Goal: Task Accomplishment & Management: Manage account settings

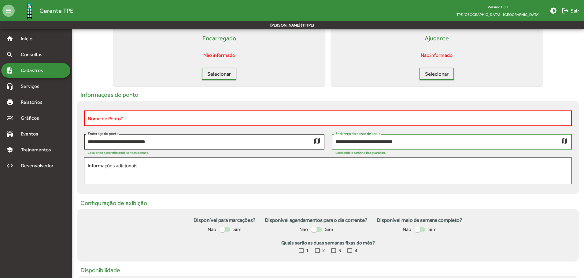
click at [133, 143] on input "**********" at bounding box center [201, 142] width 226 height 6
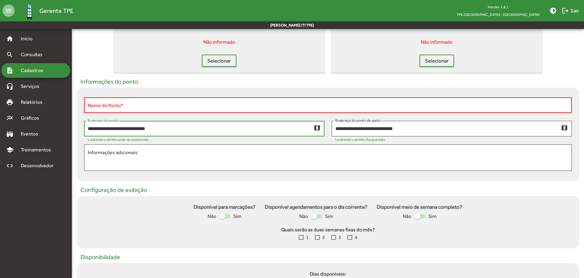
scroll to position [102, 0]
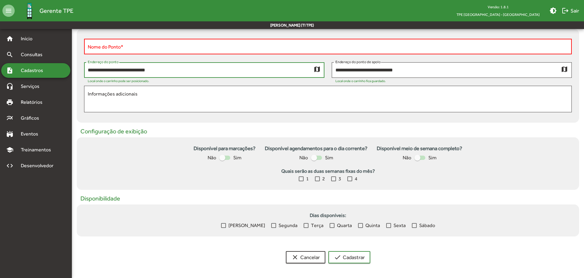
click at [223, 158] on div at bounding box center [222, 158] width 6 height 6
click at [225, 157] on div at bounding box center [227, 158] width 6 height 6
click at [319, 159] on div at bounding box center [316, 158] width 11 height 4
click at [316, 158] on div at bounding box center [319, 158] width 6 height 6
click at [419, 158] on div at bounding box center [417, 158] width 6 height 6
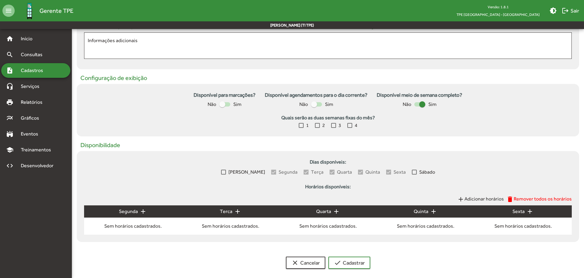
scroll to position [161, 0]
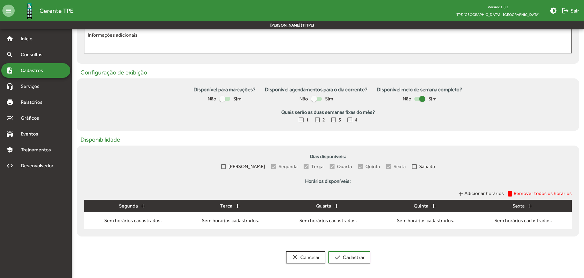
click at [419, 97] on div at bounding box center [419, 99] width 11 height 4
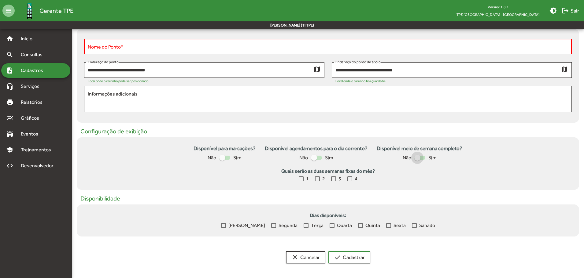
scroll to position [102, 0]
click at [425, 156] on div at bounding box center [419, 158] width 11 height 4
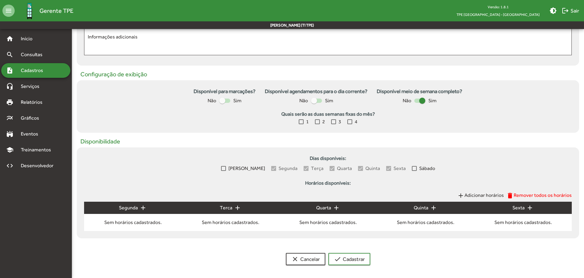
scroll to position [161, 0]
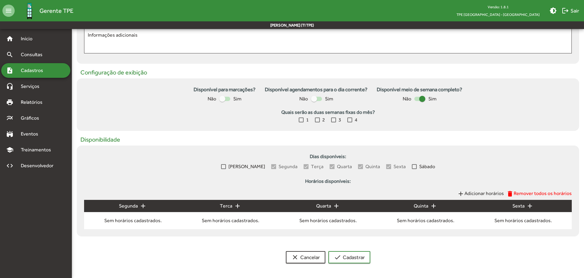
drag, startPoint x: 281, startPoint y: 110, endPoint x: 378, endPoint y: 114, distance: 97.3
click at [378, 114] on strong "Quais serão as duas semanas fixas do mês?" at bounding box center [328, 112] width 488 height 7
click at [355, 113] on strong "Quais serão as duas semanas fixas do mês?" at bounding box center [328, 112] width 488 height 7
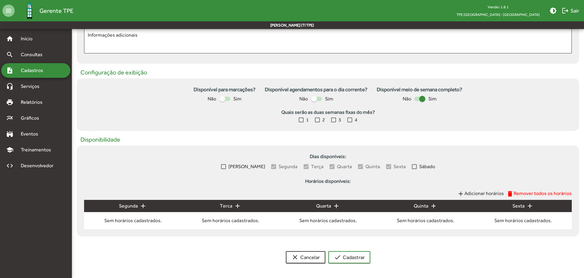
click at [355, 113] on strong "Quais serão as duas semanas fixas do mês?" at bounding box center [328, 112] width 488 height 7
click at [307, 128] on div "Disponível para marcações? Não Sim Disponível agendamentos para o dia corrente?…" at bounding box center [328, 105] width 502 height 53
click at [333, 119] on div at bounding box center [333, 120] width 5 height 5
click at [319, 119] on div at bounding box center [317, 120] width 5 height 5
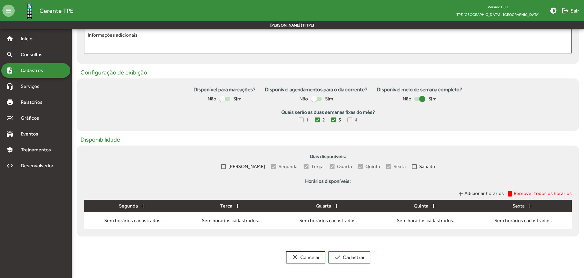
click at [142, 207] on mat-icon "add" at bounding box center [142, 206] width 7 height 7
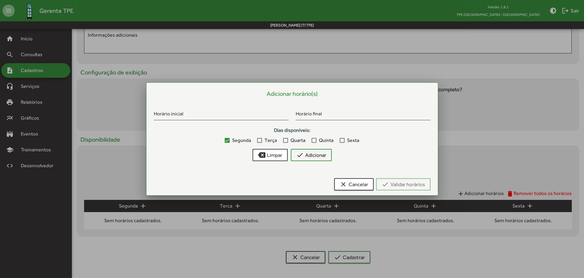
scroll to position [0, 0]
click at [208, 115] on input "Horário inicial" at bounding box center [221, 115] width 135 height 6
drag, startPoint x: 326, startPoint y: 124, endPoint x: 305, endPoint y: 147, distance: 31.2
click at [323, 127] on div "Horário inicial Horário final Dias disponíveis: Segunda Terça Quarta Quinta Sex…" at bounding box center [292, 134] width 284 height 64
drag, startPoint x: 293, startPoint y: 141, endPoint x: 272, endPoint y: 138, distance: 21.3
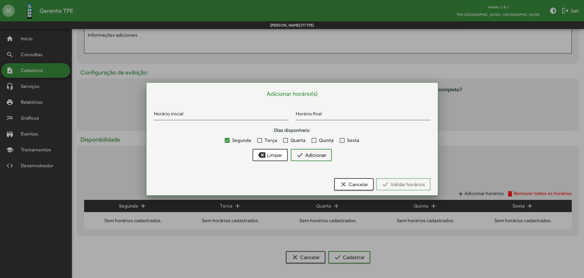
click at [292, 140] on span "Quarta" at bounding box center [297, 140] width 15 height 7
drag, startPoint x: 266, startPoint y: 138, endPoint x: 312, endPoint y: 144, distance: 47.0
click at [266, 138] on span "Terça" at bounding box center [270, 140] width 13 height 7
drag, startPoint x: 247, startPoint y: 170, endPoint x: 247, endPoint y: 167, distance: 3.4
click at [246, 168] on div "Adicionar horário(s) Horário inicial Horário final Dias disponíveis: Segunda Te…" at bounding box center [292, 143] width 277 height 106
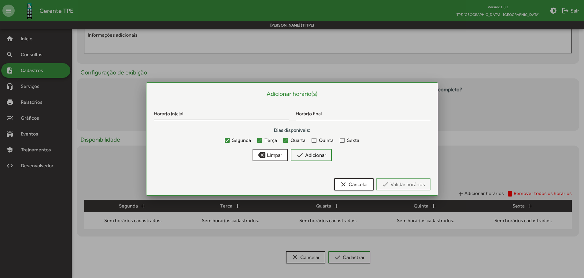
click at [238, 120] on div "Horário inicial" at bounding box center [221, 113] width 135 height 14
type input "*****"
click at [310, 159] on span "check Adicionar" at bounding box center [311, 155] width 30 height 11
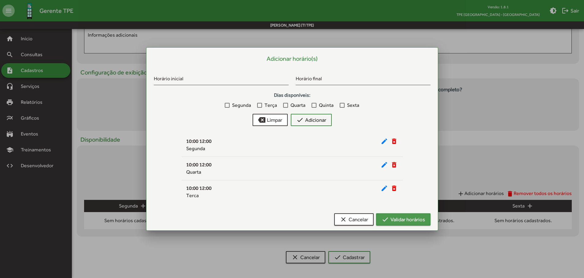
click at [389, 222] on span "check Validar horários" at bounding box center [403, 219] width 43 height 11
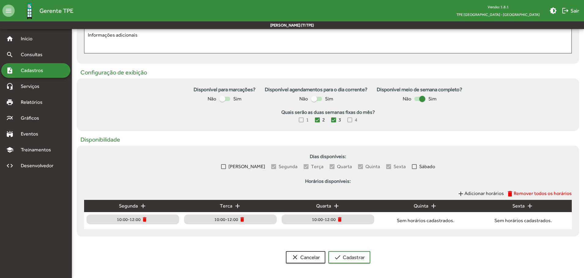
click at [56, 72] on div "note_add Cadastros" at bounding box center [35, 70] width 69 height 15
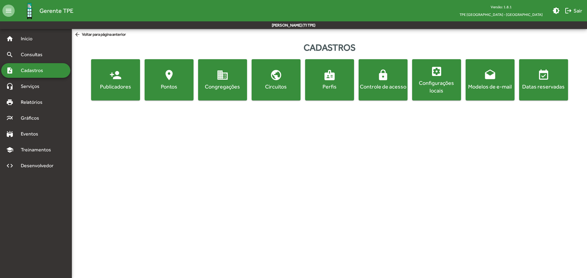
drag, startPoint x: 333, startPoint y: 86, endPoint x: 343, endPoint y: 121, distance: 36.0
click at [343, 108] on html "menu Gerente TPE Versão: 1.8.1 TPE [GEOGRAPHIC_DATA] - Centro brightness_medium…" at bounding box center [293, 54] width 587 height 108
click at [440, 85] on div "Configurações locais" at bounding box center [436, 86] width 46 height 15
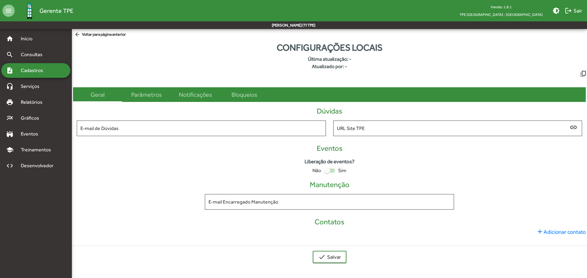
type input "**********"
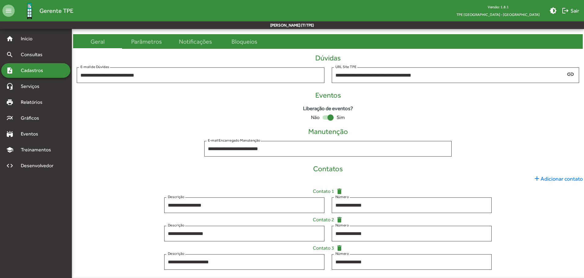
scroll to position [52, 0]
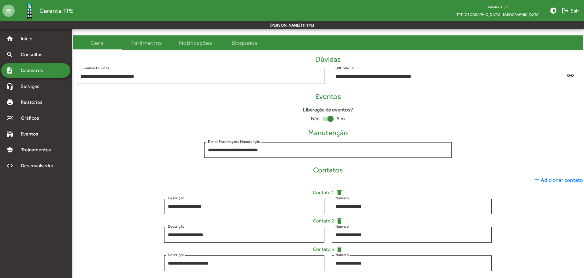
click at [103, 77] on input "**********" at bounding box center [200, 77] width 240 height 6
click at [102, 77] on input "**********" at bounding box center [200, 77] width 240 height 6
click at [106, 79] on input "**********" at bounding box center [200, 77] width 240 height 6
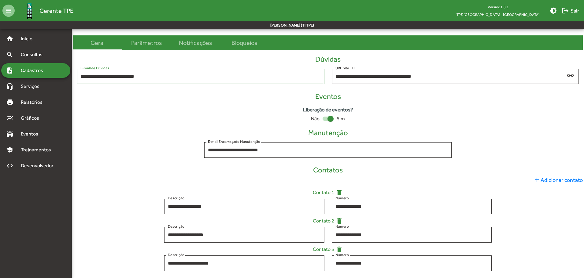
click at [356, 75] on input "**********" at bounding box center [450, 77] width 230 height 6
click at [368, 77] on input "**********" at bounding box center [450, 77] width 230 height 6
click at [339, 119] on span "Sim" at bounding box center [341, 118] width 8 height 7
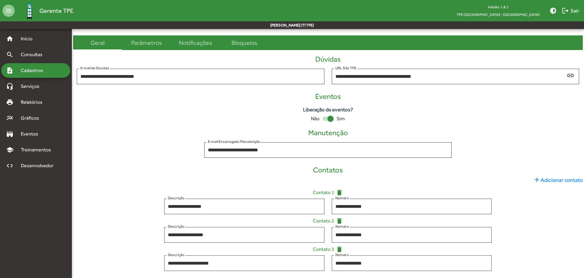
click at [339, 119] on span "Sim" at bounding box center [341, 118] width 8 height 7
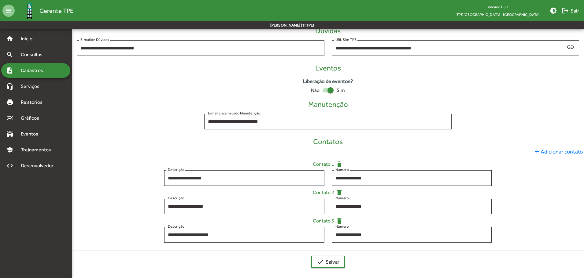
scroll to position [83, 0]
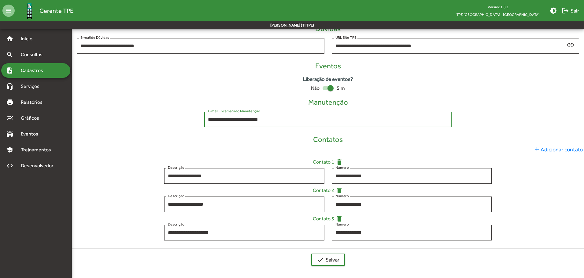
click at [224, 118] on input "**********" at bounding box center [328, 120] width 240 height 6
drag, startPoint x: 284, startPoint y: 120, endPoint x: 209, endPoint y: 117, distance: 75.0
click at [205, 116] on div "**********" at bounding box center [328, 119] width 248 height 17
click at [216, 118] on input "**********" at bounding box center [328, 120] width 240 height 6
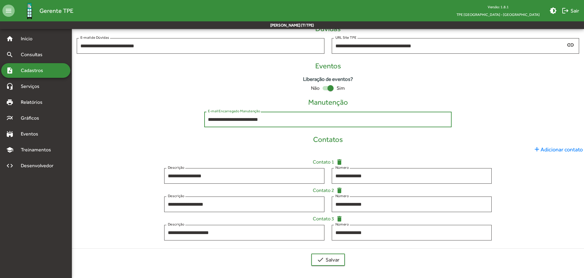
click at [257, 120] on input "**********" at bounding box center [328, 120] width 240 height 6
click at [212, 235] on input "**********" at bounding box center [244, 233] width 153 height 6
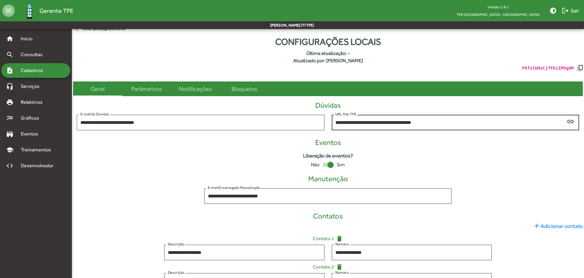
scroll to position [0, 0]
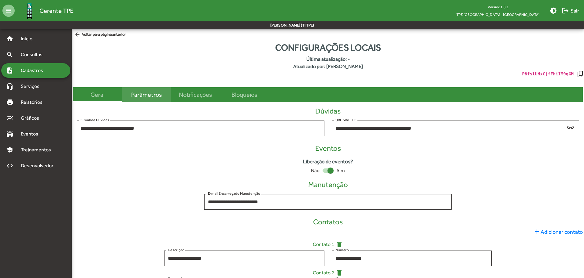
click at [157, 93] on div "Parâmetros" at bounding box center [146, 94] width 31 height 9
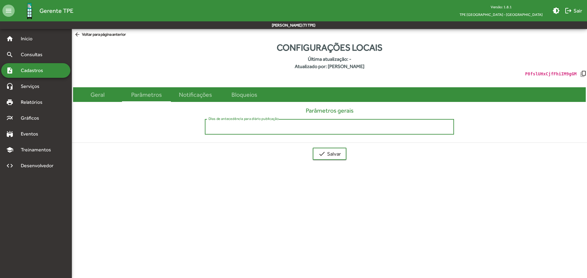
drag, startPoint x: 225, startPoint y: 128, endPoint x: 206, endPoint y: 130, distance: 19.0
click at [206, 130] on div "** Dias de antecedência para diário publicação" at bounding box center [329, 126] width 249 height 17
click at [242, 143] on form "Configurações locais Última atualização: - Atualizado por: [PERSON_NAME] P8fslU…" at bounding box center [329, 103] width 515 height 124
click at [186, 94] on div "Notificações" at bounding box center [195, 94] width 33 height 9
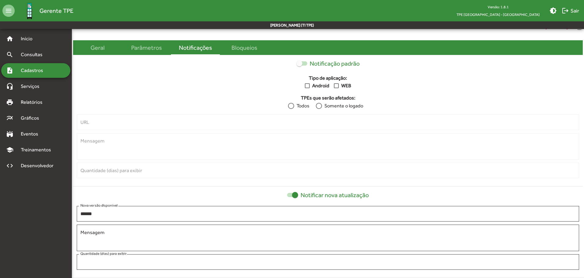
scroll to position [46, 0]
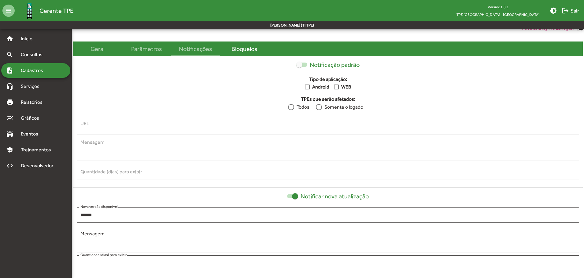
click at [236, 50] on div "Bloqueios" at bounding box center [244, 48] width 26 height 9
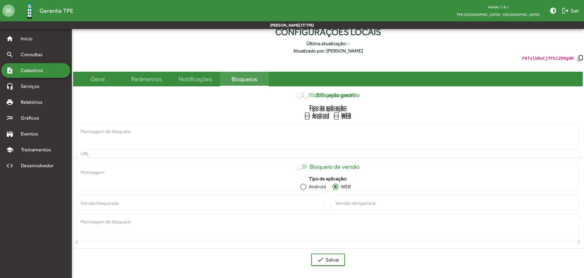
scroll to position [0, 0]
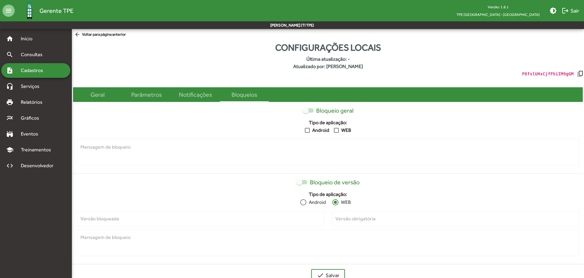
click at [306, 179] on label "Bloqueio de versão" at bounding box center [327, 182] width 63 height 7
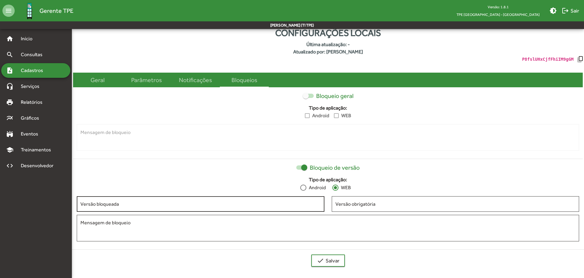
scroll to position [16, 0]
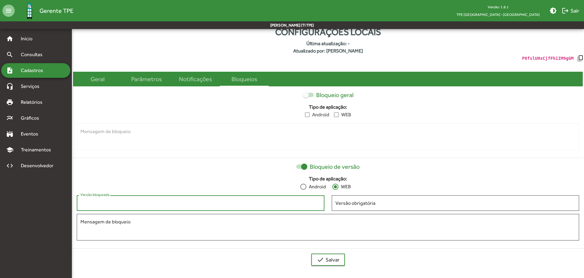
click at [151, 201] on input "Versão bloqueada" at bounding box center [200, 204] width 240 height 6
click at [350, 204] on input "Versão obrigatória" at bounding box center [455, 204] width 240 height 6
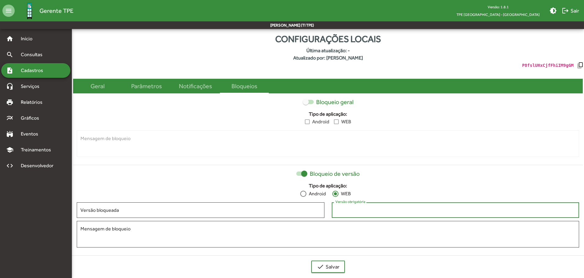
scroll to position [0, 0]
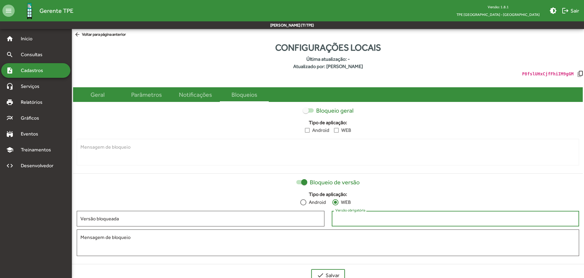
click at [113, 36] on span "arrow_back Voltar para página anterior" at bounding box center [100, 34] width 52 height 7
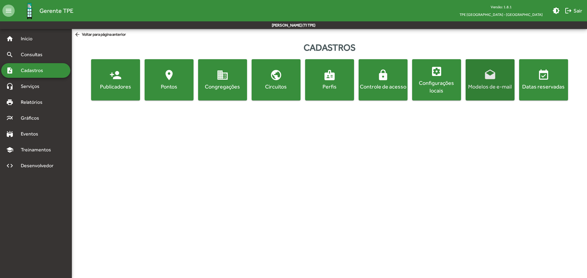
click at [479, 82] on span "drafts Modelos de e-mail" at bounding box center [490, 79] width 46 height 21
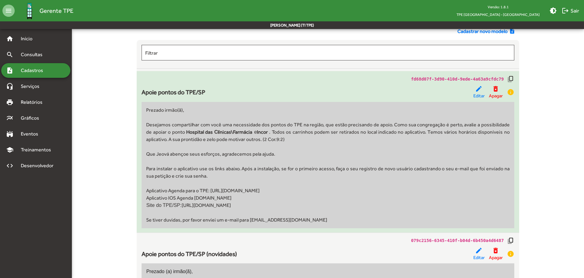
scroll to position [31, 0]
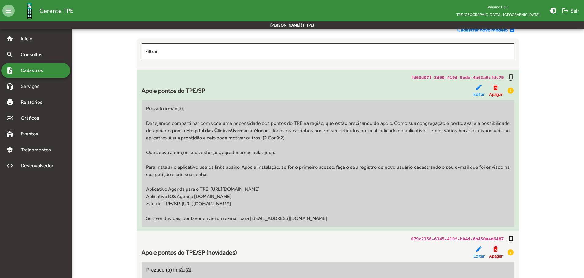
click at [159, 92] on div "Apoie pontos do TPE/SP" at bounding box center [174, 90] width 64 height 9
click at [160, 92] on div "Apoie pontos do TPE/SP" at bounding box center [174, 90] width 64 height 9
drag, startPoint x: 145, startPoint y: 109, endPoint x: 219, endPoint y: 182, distance: 104.0
click at [216, 178] on div "Prezado irmão(ã), [PERSON_NAME] compartilhar com você uma necessidade dos ponto…" at bounding box center [328, 164] width 372 height 127
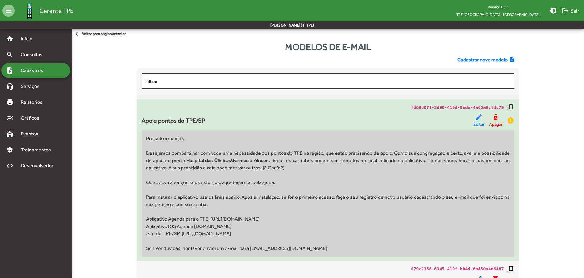
scroll to position [0, 0]
click at [359, 130] on div "fd68d07f-3d90-410d-9ede-4a63a9cfdc79 copy_all Apoie pontos do TPE/SP edit Edita…" at bounding box center [328, 181] width 372 height 153
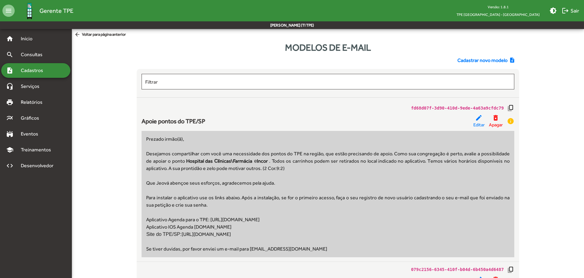
click at [105, 35] on span "arrow_back Voltar para página anterior" at bounding box center [100, 34] width 52 height 7
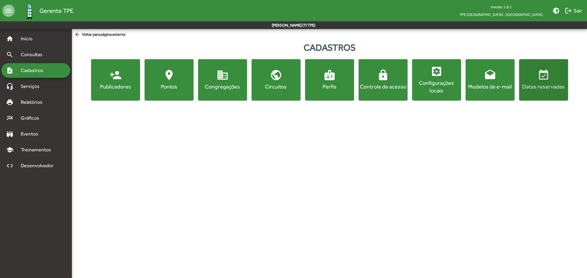
click at [550, 84] on div "Datas reservadas" at bounding box center [543, 87] width 46 height 8
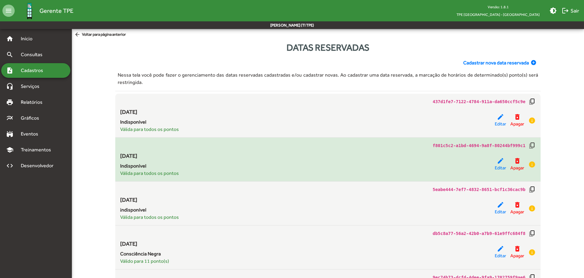
drag, startPoint x: 186, startPoint y: 131, endPoint x: 190, endPoint y: 144, distance: 12.9
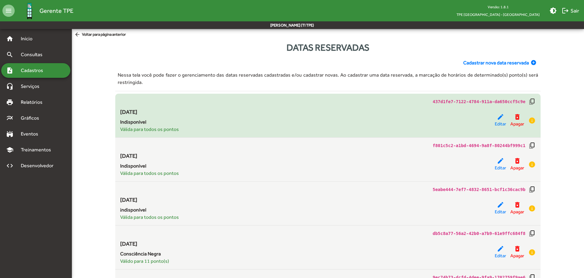
click at [179, 129] on span "Válida para todos os pontos" at bounding box center [307, 129] width 375 height 7
click at [181, 133] on span "Válida para todos os pontos" at bounding box center [307, 129] width 375 height 7
drag, startPoint x: 118, startPoint y: 111, endPoint x: 157, endPoint y: 128, distance: 42.3
click at [157, 128] on div "437d1fe7-7122-4784-911a-da650ccf5c9e copy_all [DATE] Indisponível Válida para t…" at bounding box center [328, 115] width 426 height 35
click at [135, 123] on span "Indisponível" at bounding box center [307, 122] width 375 height 7
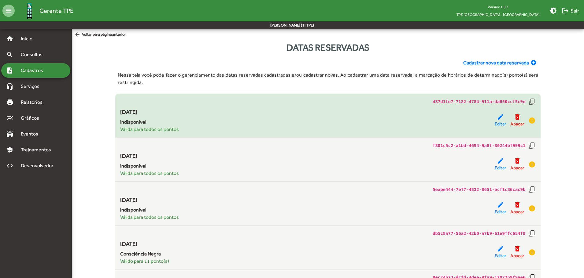
click at [140, 130] on span "Válida para todos os pontos" at bounding box center [307, 129] width 375 height 7
click at [141, 131] on span "Válida para todos os pontos" at bounding box center [307, 129] width 375 height 7
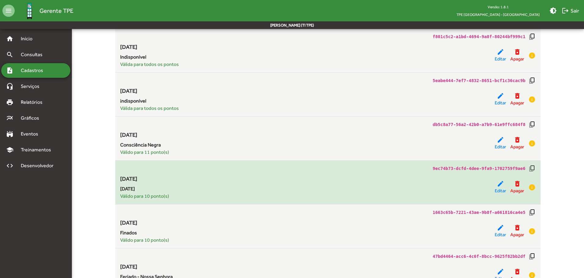
scroll to position [122, 0]
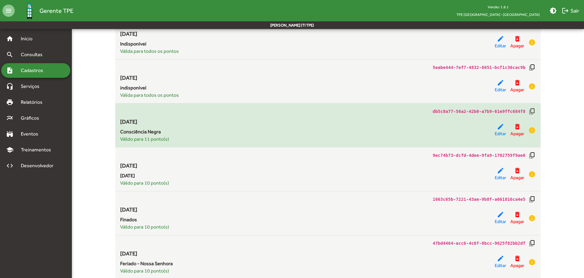
drag, startPoint x: 117, startPoint y: 121, endPoint x: 129, endPoint y: 124, distance: 11.9
click at [129, 124] on div "db5c8a77-56a2-42b0-a7b9-61e9ffc684f8 copy_all [DATE] Consciência Negra Válido p…" at bounding box center [328, 125] width 426 height 35
drag, startPoint x: 172, startPoint y: 144, endPoint x: 163, endPoint y: 136, distance: 12.3
click at [165, 138] on div "Consciência Negra Válido para 11 ponto(s)" at bounding box center [307, 135] width 375 height 15
click at [160, 135] on span "Consciência Negra" at bounding box center [307, 131] width 375 height 7
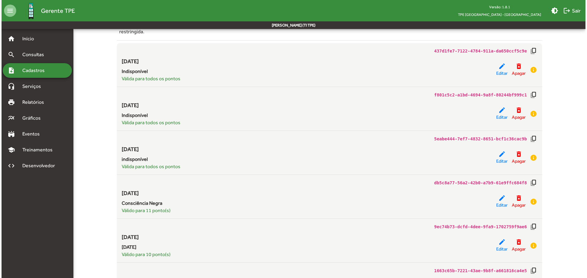
scroll to position [0, 0]
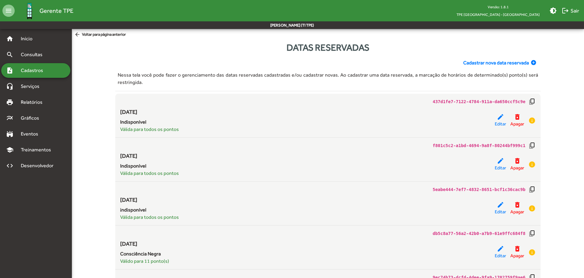
click at [476, 62] on span "Cadastrar nova data reservada" at bounding box center [496, 62] width 66 height 7
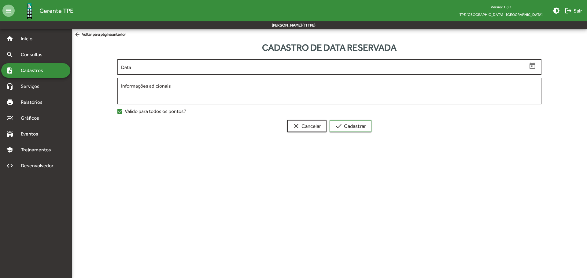
click at [269, 72] on div "Data" at bounding box center [324, 66] width 406 height 17
click at [267, 72] on div "Data" at bounding box center [324, 66] width 406 height 17
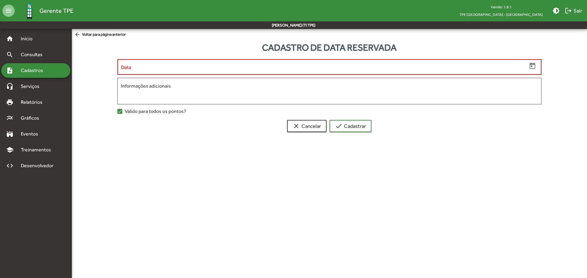
click at [268, 68] on input "Data" at bounding box center [324, 68] width 406 height 6
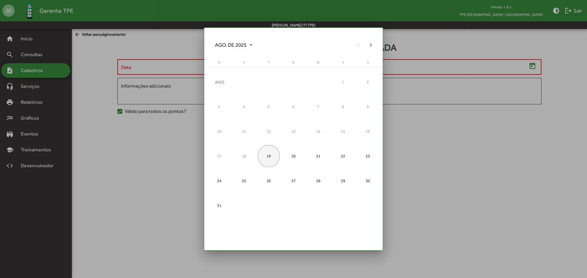
click at [272, 159] on div "19" at bounding box center [269, 156] width 22 height 22
type input "**********"
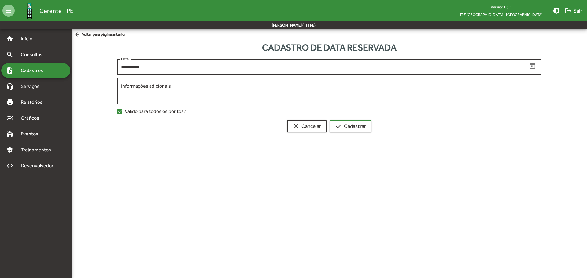
click at [183, 90] on textarea "Informações adicionais" at bounding box center [329, 92] width 417 height 18
click at [149, 114] on span "Válido para todos os pontos?" at bounding box center [155, 111] width 61 height 7
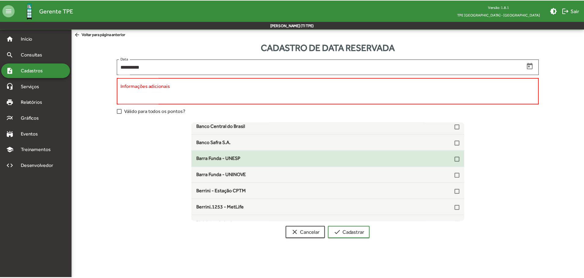
scroll to position [122, 0]
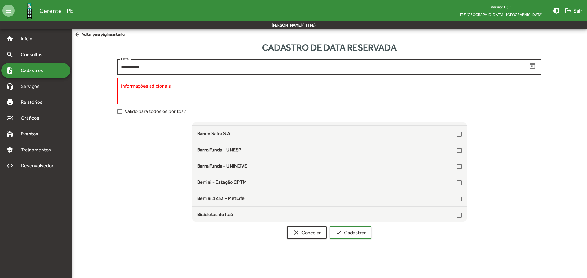
click at [100, 32] on span "arrow_back Voltar para página anterior" at bounding box center [100, 34] width 52 height 7
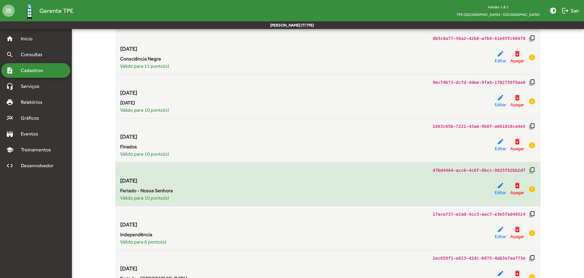
scroll to position [214, 0]
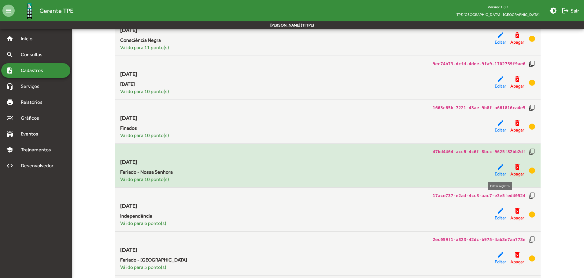
click at [502, 168] on mat-icon "edit" at bounding box center [500, 167] width 7 height 7
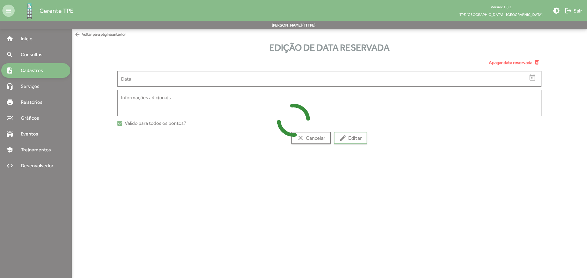
type input "**********"
type textarea "**********"
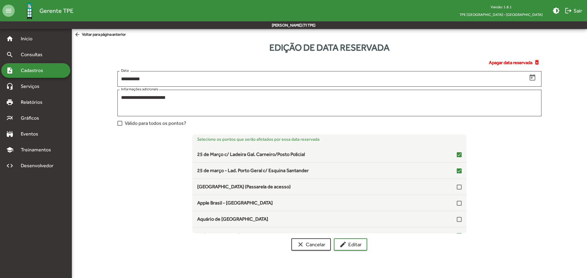
click at [35, 67] on span "Cadastros" at bounding box center [34, 70] width 34 height 7
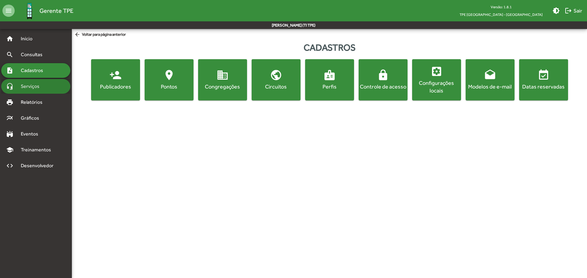
click at [48, 87] on div "headset_mic Serviços" at bounding box center [35, 86] width 69 height 15
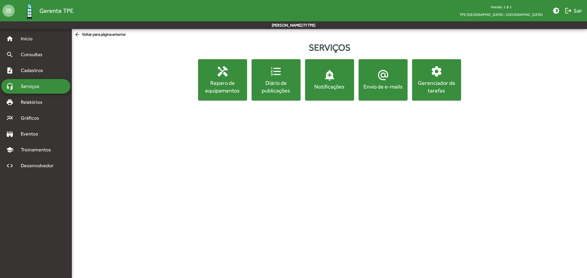
click at [230, 80] on div "Reparo de equipamentos" at bounding box center [222, 86] width 46 height 15
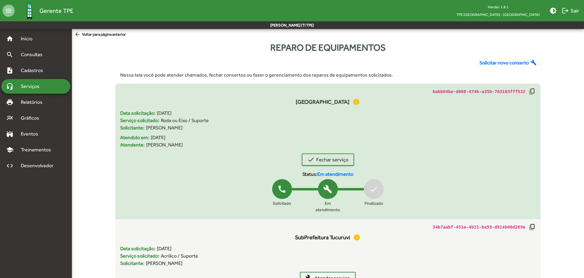
drag, startPoint x: 117, startPoint y: 125, endPoint x: 205, endPoint y: 127, distance: 87.1
click at [204, 126] on div "babb04be-d008-474b-a35b-763103fff532 copy_all Museu do Ipiranga info Data solic…" at bounding box center [328, 151] width 426 height 127
drag, startPoint x: 205, startPoint y: 128, endPoint x: 170, endPoint y: 151, distance: 42.7
click at [205, 128] on div "Solicitante: [PERSON_NAME]" at bounding box center [328, 127] width 416 height 7
click at [137, 146] on span "Atendente:" at bounding box center [132, 145] width 24 height 7
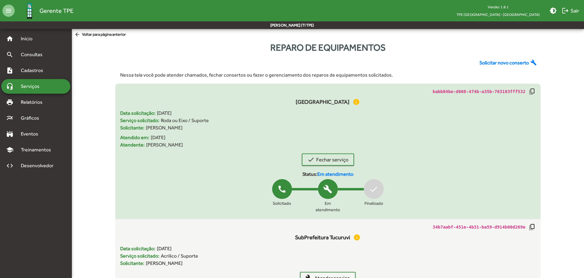
drag, startPoint x: 122, startPoint y: 144, endPoint x: 196, endPoint y: 147, distance: 74.4
click at [179, 144] on div "Atendente: [PERSON_NAME]" at bounding box center [328, 145] width 416 height 7
click at [197, 147] on div "Atendente: [PERSON_NAME]" at bounding box center [328, 145] width 416 height 7
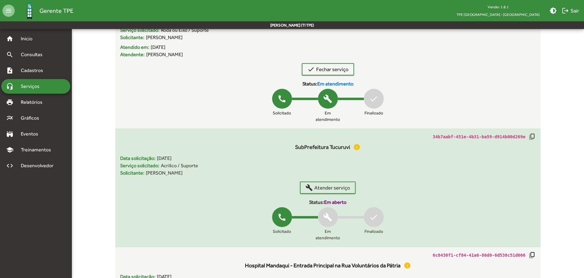
scroll to position [92, 0]
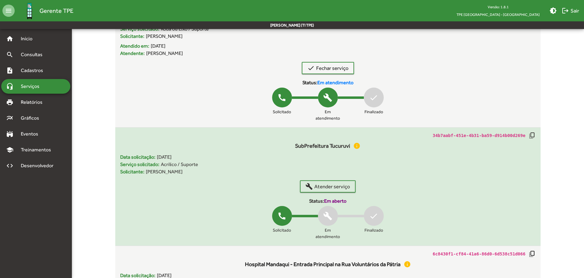
drag, startPoint x: 124, startPoint y: 173, endPoint x: 169, endPoint y: 179, distance: 46.3
click at [169, 179] on div "34b7aabf-451e-4b31-ba59-d914b00d269e copy_all SubPrefeitura Tucuruvi info Data …" at bounding box center [328, 187] width 416 height 110
click at [172, 176] on div "34b7aabf-451e-4b31-ba59-d914b00d269e copy_all SubPrefeitura Tucuruvi info Data …" at bounding box center [328, 187] width 416 height 110
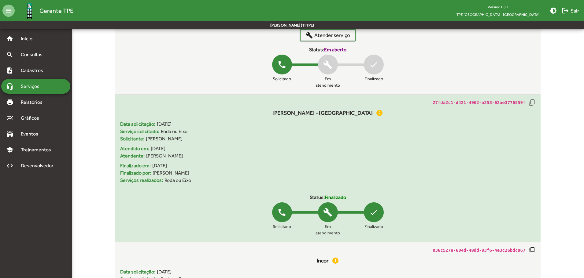
scroll to position [703, 0]
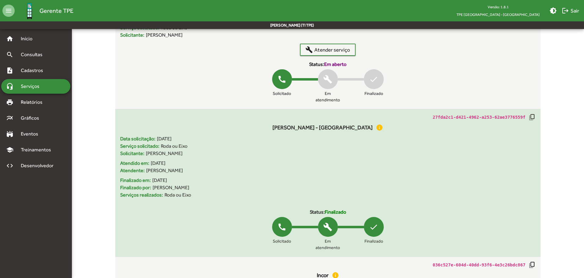
click at [301, 123] on app-dev-informations "27fda2c1-d421-4962-a253-62ae3776559f copy_all" at bounding box center [328, 119] width 416 height 10
click at [300, 123] on app-dev-informations "27fda2c1-d421-4962-a253-62ae3776559f copy_all" at bounding box center [328, 119] width 416 height 10
drag, startPoint x: 168, startPoint y: 149, endPoint x: 120, endPoint y: 154, distance: 48.6
click at [120, 154] on div "27fda2c1-d421-4962-a253-62ae3776559f copy_all [GEOGRAPHIC_DATA] - [GEOGRAPHIC_D…" at bounding box center [328, 183] width 426 height 139
click at [139, 165] on span "Atendido em:" at bounding box center [134, 163] width 29 height 7
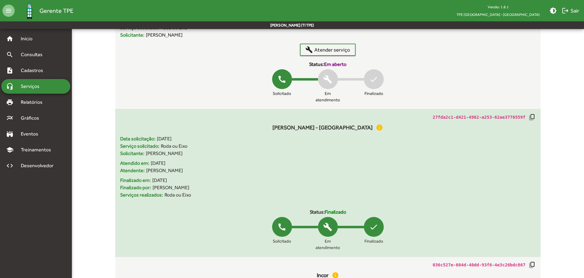
drag, startPoint x: 124, startPoint y: 166, endPoint x: 182, endPoint y: 176, distance: 58.7
click at [181, 171] on div "Atendido em: [DATE] Atendente: [PERSON_NAME]" at bounding box center [328, 165] width 416 height 17
drag, startPoint x: 182, startPoint y: 178, endPoint x: 164, endPoint y: 192, distance: 22.5
click at [181, 179] on div "Finalizado em: [DATE]" at bounding box center [328, 180] width 416 height 10
drag, startPoint x: 123, startPoint y: 187, endPoint x: 184, endPoint y: 190, distance: 61.2
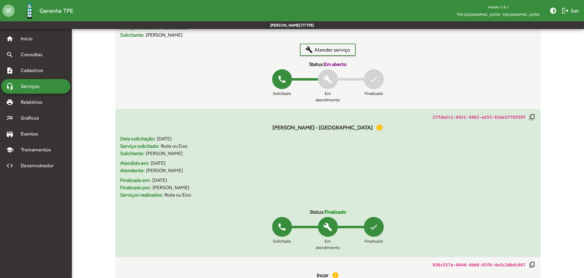
click at [184, 190] on div "Finalizado por: [PERSON_NAME]" at bounding box center [328, 187] width 416 height 7
click at [188, 195] on span "Roda ou Eixo" at bounding box center [177, 195] width 27 height 7
drag, startPoint x: 194, startPoint y: 197, endPoint x: 118, endPoint y: 197, distance: 75.5
click at [118, 197] on div "27fda2c1-d421-4962-a253-62ae3776559f copy_all [GEOGRAPHIC_DATA] - [GEOGRAPHIC_D…" at bounding box center [328, 183] width 426 height 139
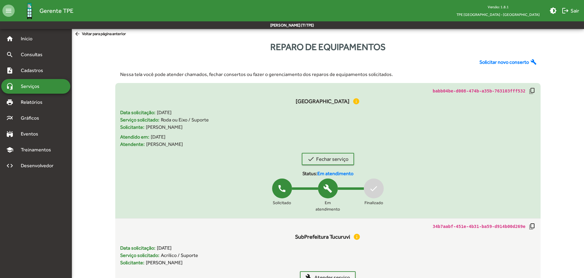
scroll to position [0, 0]
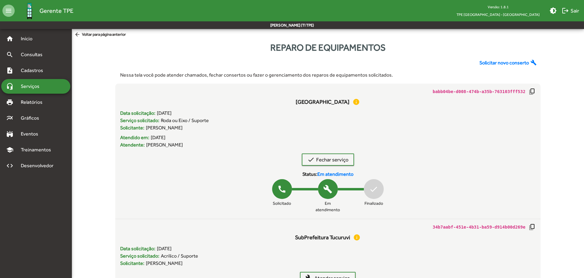
click at [495, 63] on span "Solicitar novo conserto" at bounding box center [504, 62] width 50 height 7
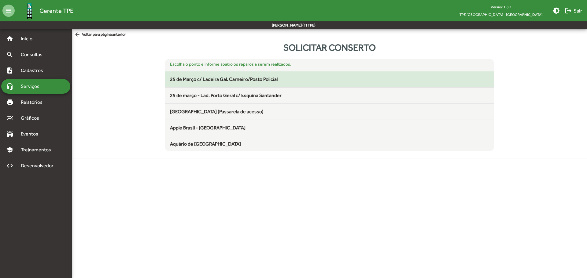
click at [236, 78] on span "25 de Março c/ Ladeira Gal. Carneiro/Posto Policial" at bounding box center [224, 79] width 108 height 7
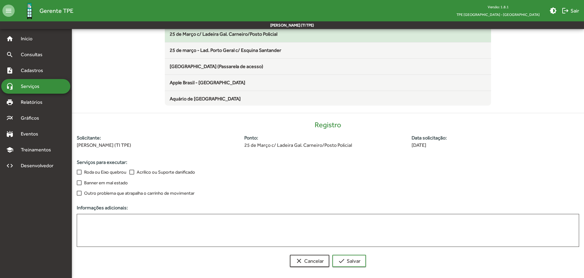
scroll to position [49, 0]
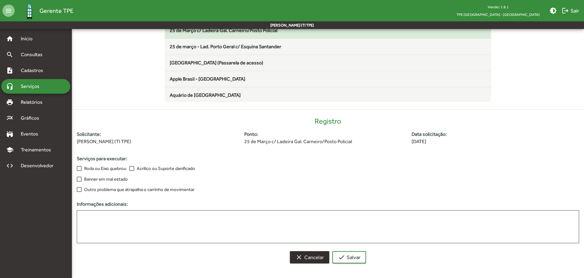
click at [301, 252] on button "clear Cancelar" at bounding box center [309, 258] width 39 height 12
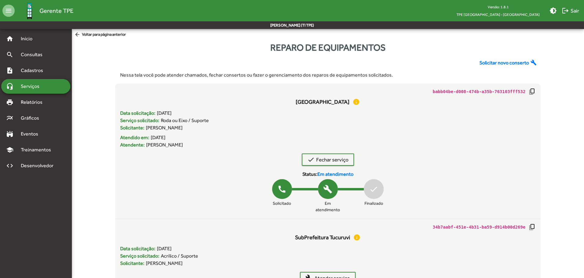
click at [54, 87] on div "headset_mic Serviços" at bounding box center [35, 86] width 69 height 15
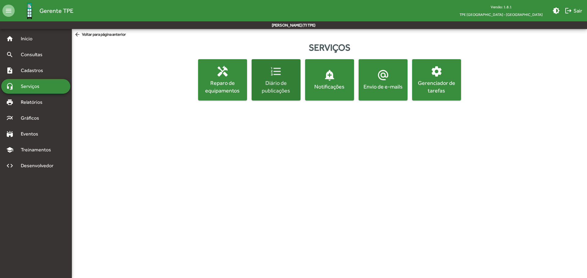
click at [281, 91] on div "Diário de publicações" at bounding box center [276, 86] width 46 height 15
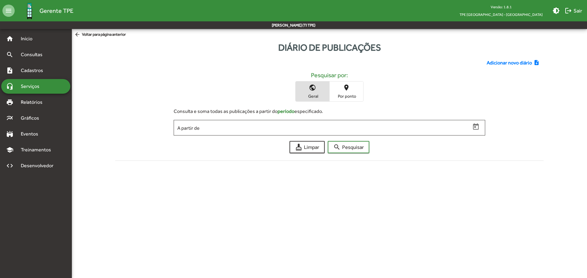
click at [494, 59] on div "Adicionar novo diário note_add Pesquisar por: public Geral place Por ponto Cons…" at bounding box center [329, 108] width 435 height 109
click at [496, 61] on span "Adicionar novo diário" at bounding box center [509, 62] width 45 height 7
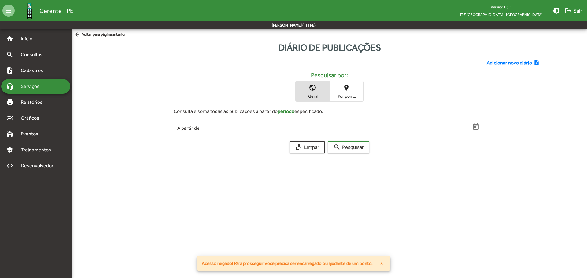
drag, startPoint x: 238, startPoint y: 257, endPoint x: 271, endPoint y: 264, distance: 33.3
click at [271, 264] on span "Acesso negado! Para prosseguir você precisa ser encarregado ou ajudante de um p…" at bounding box center [287, 264] width 171 height 6
drag, startPoint x: 257, startPoint y: 262, endPoint x: 242, endPoint y: 259, distance: 15.2
click at [242, 259] on snack-bar-container "Acesso negado! Para prosseguir você precisa ser encarregado ou ajudante de um p…" at bounding box center [294, 263] width 194 height 15
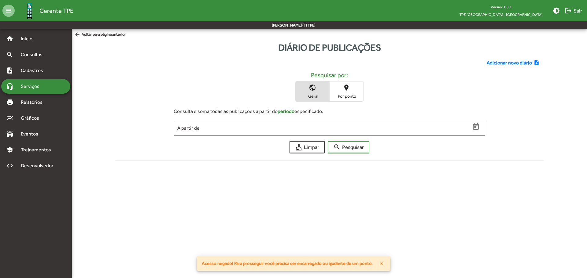
click at [244, 263] on span "Acesso negado! Para prosseguir você precisa ser encarregado ou ajudante de um p…" at bounding box center [287, 264] width 171 height 6
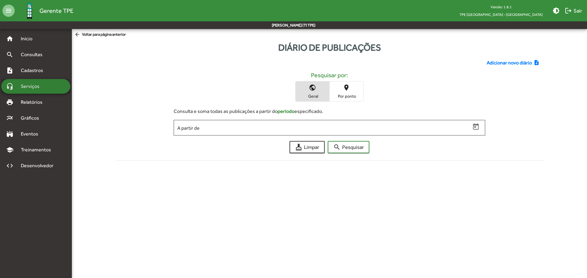
click at [39, 84] on span "Serviços" at bounding box center [32, 86] width 31 height 7
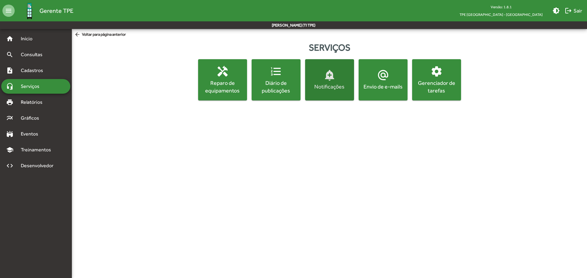
click at [325, 83] on span "add_alert Notificações" at bounding box center [329, 79] width 46 height 21
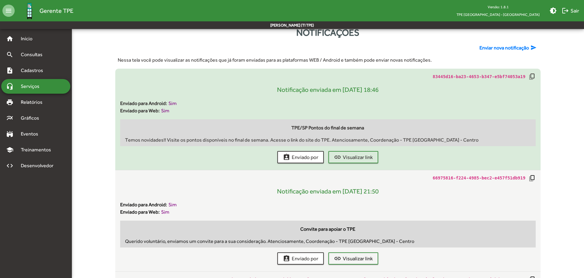
scroll to position [31, 0]
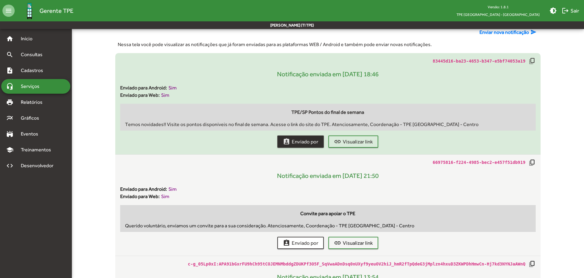
click at [309, 143] on span "assignment_ind Enviado por" at bounding box center [300, 141] width 35 height 11
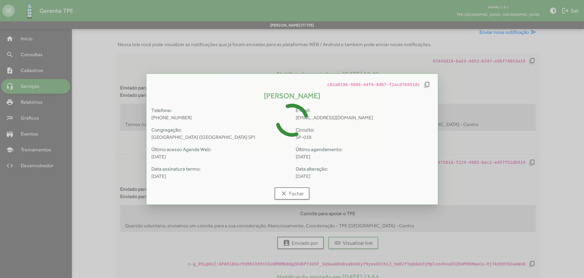
scroll to position [0, 0]
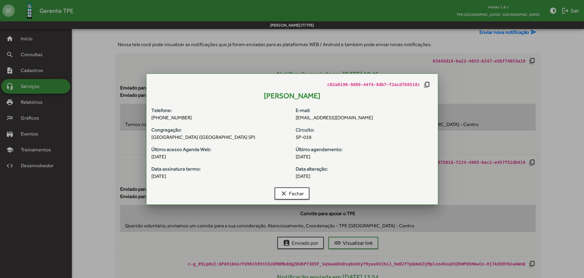
drag, startPoint x: 229, startPoint y: 87, endPoint x: 345, endPoint y: 177, distance: 147.2
click at [345, 177] on div "c02a0190-9d86-44f4-8db7-f2acd7b9518c copy_all [PERSON_NAME] Telefone: [PHONE_NU…" at bounding box center [292, 143] width 277 height 124
click at [345, 178] on span "[DATE]" at bounding box center [364, 176] width 137 height 7
click at [485, 171] on div at bounding box center [292, 139] width 584 height 278
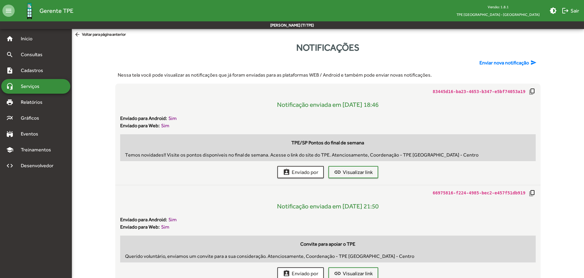
click at [497, 65] on span "Enviar nova notificação" at bounding box center [504, 62] width 50 height 7
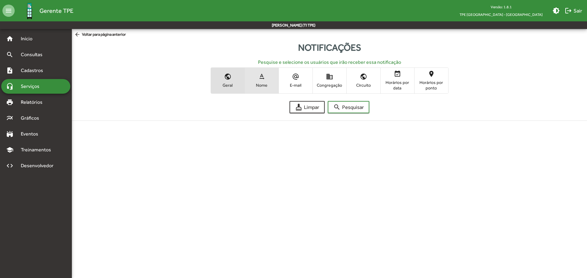
click at [252, 79] on span "text_rotation_none Nome" at bounding box center [262, 81] width 34 height 20
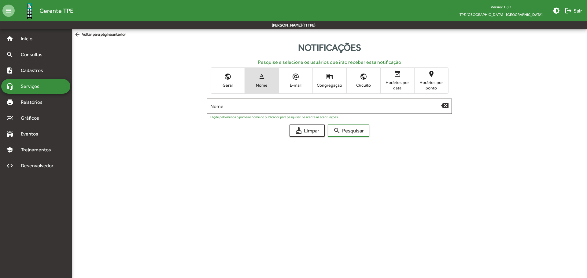
click at [305, 107] on input "Nome" at bounding box center [325, 107] width 231 height 6
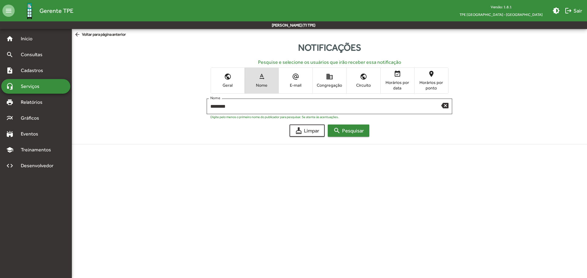
drag, startPoint x: 344, startPoint y: 139, endPoint x: 345, endPoint y: 135, distance: 4.4
click at [344, 139] on div "******** Nome backspace Digite pelo menos o primeiro nome do publicador para pe…" at bounding box center [329, 123] width 515 height 58
click at [345, 133] on span "search Pesquisar" at bounding box center [348, 130] width 31 height 11
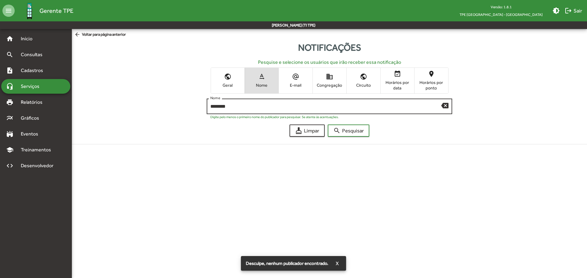
click at [238, 105] on input "********" at bounding box center [325, 107] width 231 height 6
type input "****"
click at [328, 125] on button "search Pesquisar" at bounding box center [349, 131] width 42 height 12
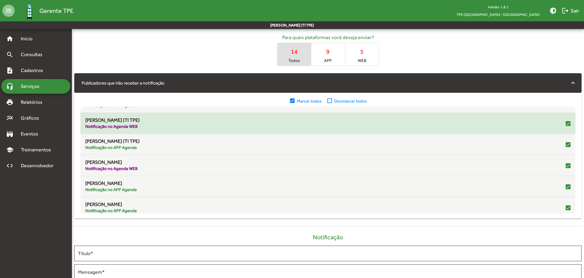
scroll to position [92, 0]
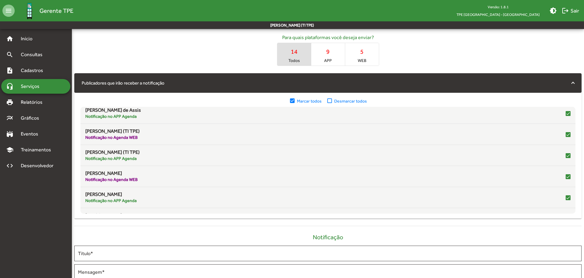
click at [334, 101] on span "Desmarcar todos" at bounding box center [350, 101] width 33 height 6
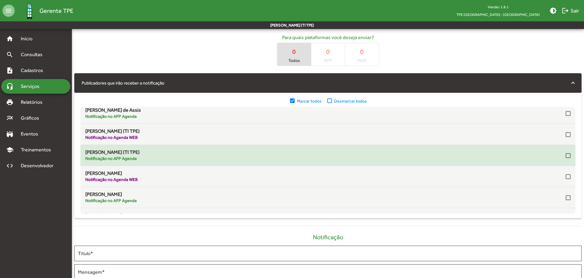
drag, startPoint x: 90, startPoint y: 161, endPoint x: 138, endPoint y: 161, distance: 48.0
click at [138, 161] on div "[PERSON_NAME] (TI TPE) Notificação no APP Agenda" at bounding box center [327, 155] width 485 height 12
drag, startPoint x: 129, startPoint y: 138, endPoint x: 139, endPoint y: 163, distance: 26.2
click at [139, 163] on mat-list "Filtrar publicador [PERSON_NAME] Notificação no Agenda WEB Davi [PERSON_NAME] N…" at bounding box center [327, 160] width 495 height 107
click at [139, 159] on div "[PERSON_NAME] (TI TPE) Notificação no APP Agenda" at bounding box center [327, 155] width 485 height 12
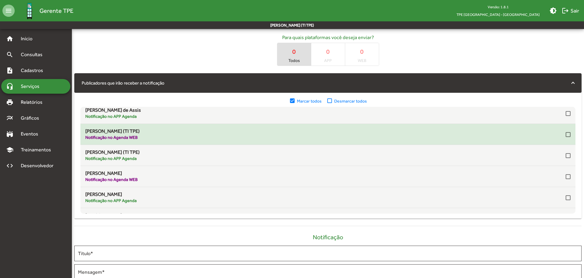
click at [161, 140] on div "[PERSON_NAME] (TI TPE) Notificação no Agenda WEB" at bounding box center [327, 134] width 485 height 12
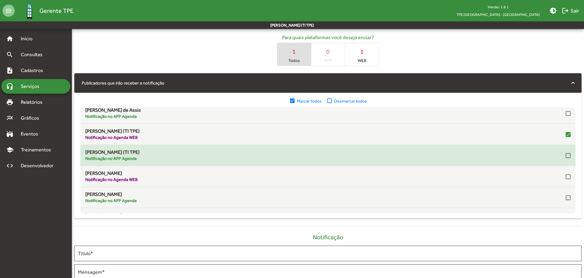
click at [441, 153] on div "[PERSON_NAME] (TI TPE) Notificação no APP Agenda" at bounding box center [327, 155] width 485 height 12
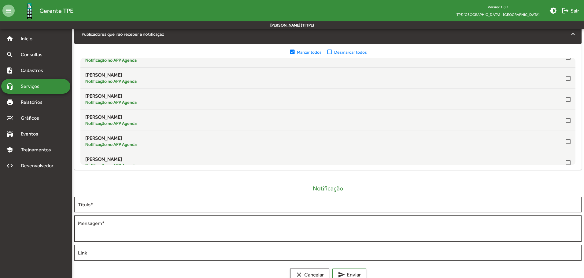
scroll to position [186, 0]
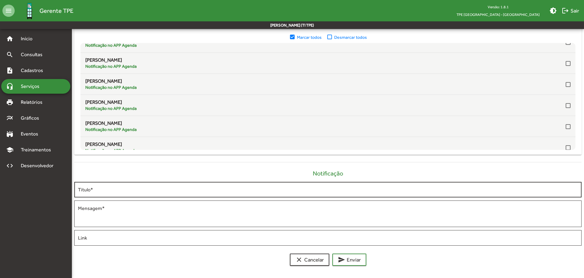
click at [94, 188] on input "Título *" at bounding box center [328, 190] width 500 height 6
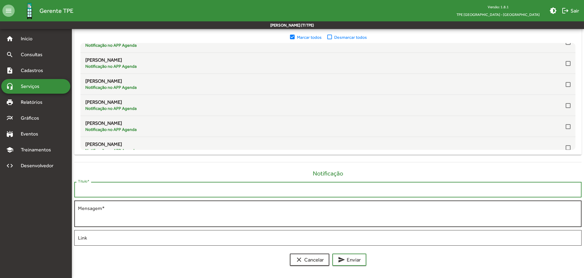
click at [114, 211] on textarea "Mensagem *" at bounding box center [328, 214] width 500 height 18
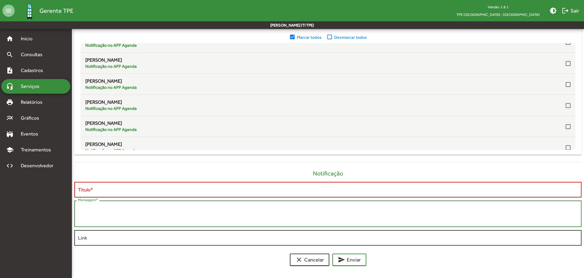
click at [100, 236] on input "Link" at bounding box center [328, 239] width 500 height 6
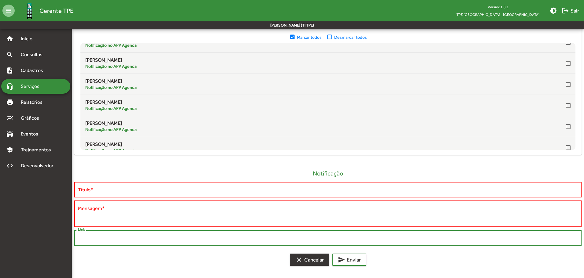
click at [301, 259] on mat-icon "clear" at bounding box center [298, 259] width 7 height 7
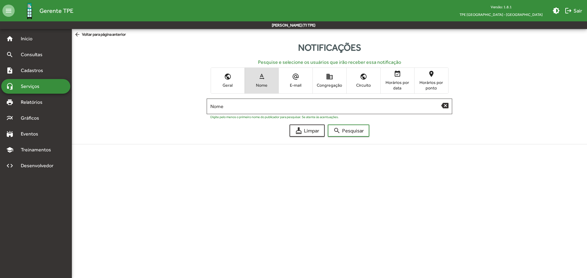
click at [59, 78] on mat-accordion "home Início search Consultas note_add Cadastros headset_mic Serviços print Rela…" at bounding box center [35, 102] width 69 height 142
click at [58, 80] on div "headset_mic Serviços" at bounding box center [35, 86] width 69 height 15
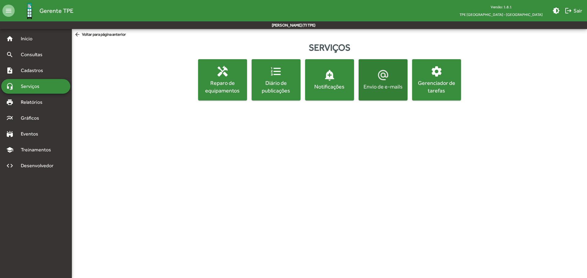
click at [377, 97] on button "alternate_email Envio de e-mails" at bounding box center [383, 79] width 49 height 41
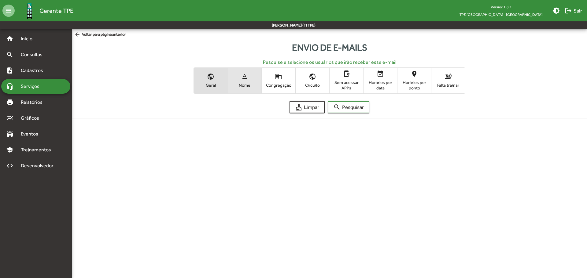
click at [252, 80] on span "text_rotation_none Nome" at bounding box center [245, 81] width 34 height 20
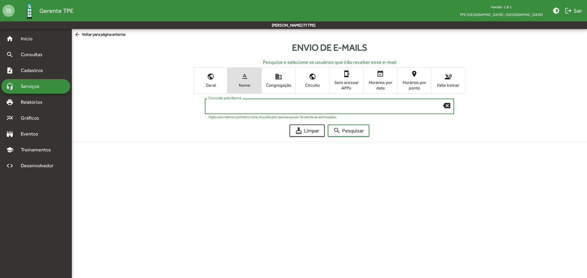
click at [269, 107] on input "Consulte pelo Nome" at bounding box center [325, 107] width 234 height 6
type input "****"
click at [328, 125] on button "search Pesquisar" at bounding box center [349, 131] width 42 height 12
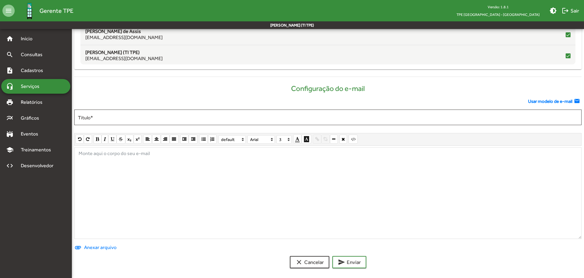
scroll to position [264, 0]
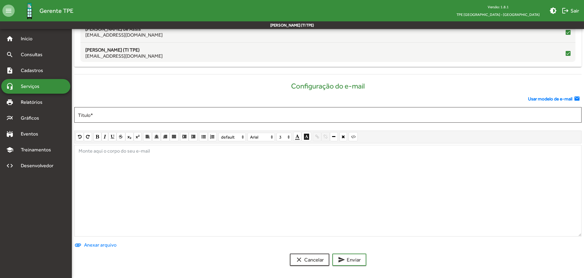
click at [122, 155] on span "Monte aqui o corpo do seu e-mail" at bounding box center [113, 152] width 79 height 15
click at [113, 152] on span "Monte aqui o corpo do seu e-mail" at bounding box center [113, 152] width 79 height 15
click at [174, 152] on div "**********" at bounding box center [327, 191] width 507 height 92
drag, startPoint x: 174, startPoint y: 152, endPoint x: 39, endPoint y: 114, distance: 139.7
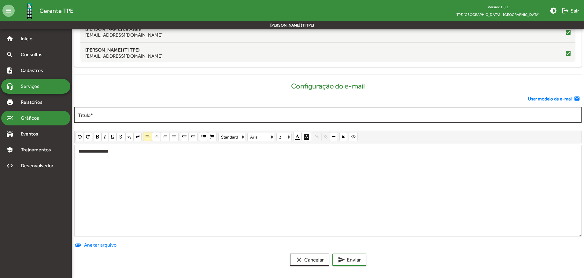
click at [173, 152] on div "**********" at bounding box center [327, 191] width 507 height 92
click at [99, 137] on icon "button" at bounding box center [97, 137] width 3 height 4
click at [103, 169] on div "**********" at bounding box center [327, 191] width 507 height 92
click at [88, 242] on span "Anexar arquivo" at bounding box center [99, 245] width 35 height 7
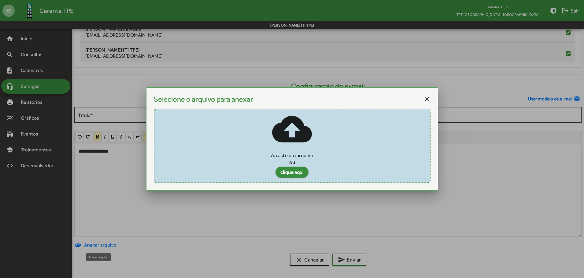
scroll to position [0, 0]
click at [430, 98] on mat-dialog-container "Selecione o arquivo para anexar close cloud_upload Arraste um arquivo ou clique…" at bounding box center [292, 139] width 292 height 104
click at [427, 99] on mat-icon "close" at bounding box center [426, 99] width 7 height 7
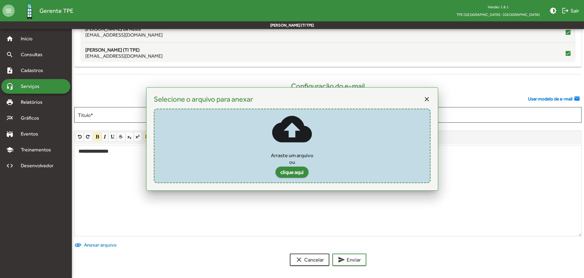
scroll to position [264, 0]
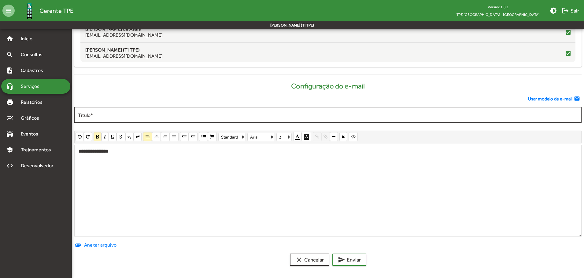
click at [54, 85] on div "headset_mic Serviços" at bounding box center [35, 86] width 69 height 15
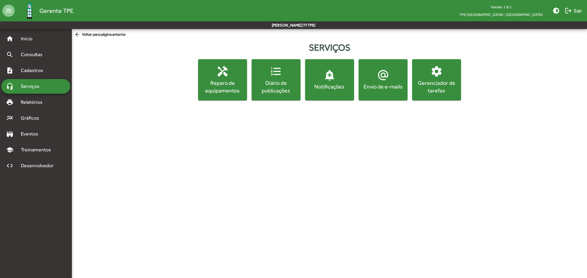
click at [439, 90] on div "Gerenciador de tarefas" at bounding box center [436, 86] width 46 height 15
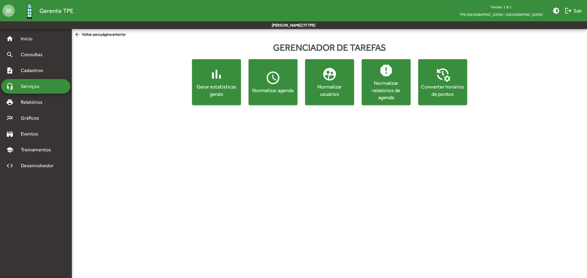
drag, startPoint x: 246, startPoint y: 50, endPoint x: 485, endPoint y: 140, distance: 255.8
click at [486, 112] on html "menu Gerente TPE Versão: 1.8.1 TPE [GEOGRAPHIC_DATA] - Centro brightness_medium…" at bounding box center [293, 56] width 587 height 112
click at [385, 112] on html "menu Gerente TPE Versão: 1.8.1 TPE [GEOGRAPHIC_DATA] - Centro brightness_medium…" at bounding box center [293, 56] width 587 height 112
click at [382, 112] on html "menu Gerente TPE Versão: 1.8.1 TPE [GEOGRAPHIC_DATA] - Centro brightness_medium…" at bounding box center [293, 56] width 587 height 112
drag, startPoint x: 243, startPoint y: 47, endPoint x: 475, endPoint y: 139, distance: 249.7
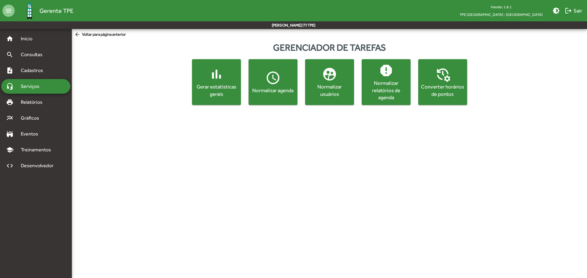
click at [475, 112] on html "menu Gerente TPE Versão: 1.8.1 TPE [GEOGRAPHIC_DATA] - Centro brightness_medium…" at bounding box center [293, 56] width 587 height 112
click at [425, 112] on html "menu Gerente TPE Versão: 1.8.1 TPE [GEOGRAPHIC_DATA] - Centro brightness_medium…" at bounding box center [293, 56] width 587 height 112
click at [55, 98] on div "print Relatórios" at bounding box center [35, 102] width 69 height 15
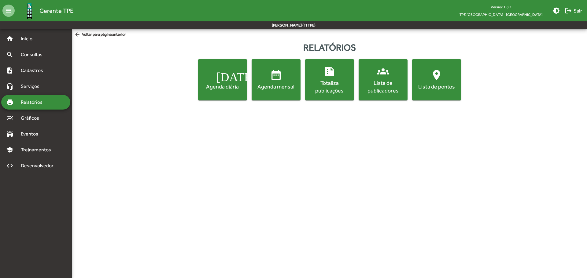
click at [221, 80] on mat-icon "[DATE]" at bounding box center [222, 75] width 12 height 12
click at [36, 113] on div "multiline_chart Gráficos" at bounding box center [35, 118] width 69 height 15
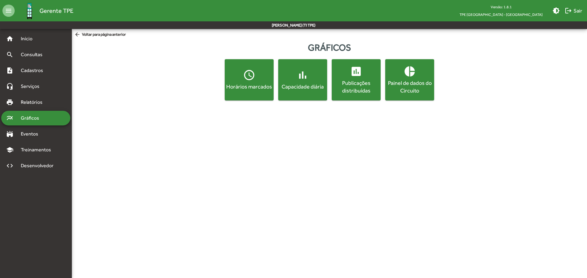
click at [242, 88] on div "Horários marcados" at bounding box center [249, 87] width 46 height 8
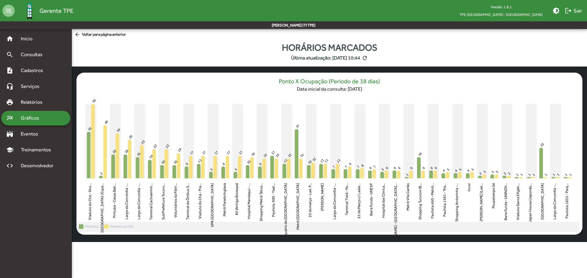
click at [97, 35] on span "arrow_back Voltar para página anterior" at bounding box center [100, 34] width 52 height 7
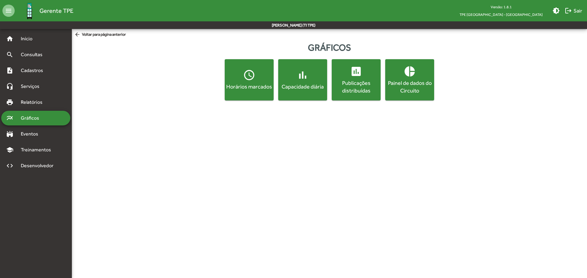
click at [415, 88] on div "Painel de dados do Circuito" at bounding box center [409, 86] width 46 height 15
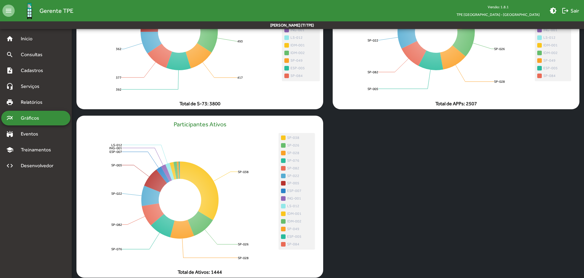
scroll to position [140, 0]
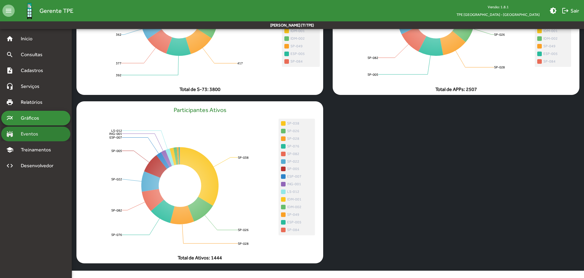
click at [44, 133] on span "Eventos" at bounding box center [31, 134] width 29 height 7
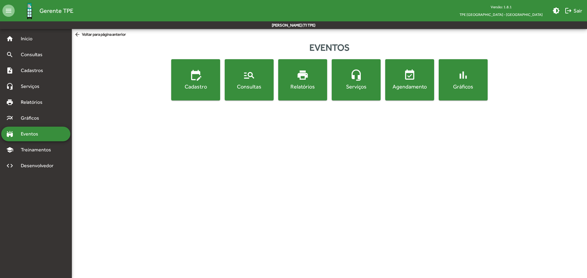
click at [191, 105] on div "Eventos edit_calendar Cadastro manage_search Consultas print Relatórios headset…" at bounding box center [329, 71] width 515 height 67
click at [191, 82] on span "edit_calendar Cadastro" at bounding box center [195, 79] width 46 height 21
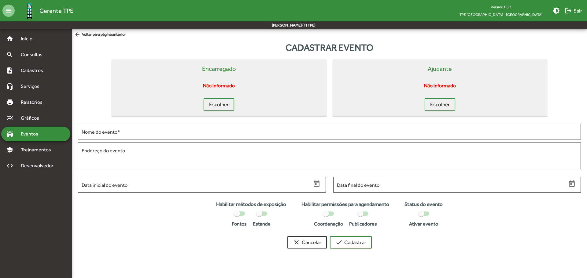
drag, startPoint x: 199, startPoint y: 67, endPoint x: 470, endPoint y: 108, distance: 274.1
click at [470, 109] on div "Encarregado Não informado Escolher Ajudante Não informado Escolher" at bounding box center [329, 87] width 515 height 57
click at [470, 107] on mat-card-actions "Escolher" at bounding box center [440, 103] width 210 height 15
click at [319, 88] on mat-card-content "Não informado" at bounding box center [218, 85] width 205 height 15
click at [333, 75] on mat-card "Ajudante Não informado Escolher" at bounding box center [440, 87] width 215 height 57
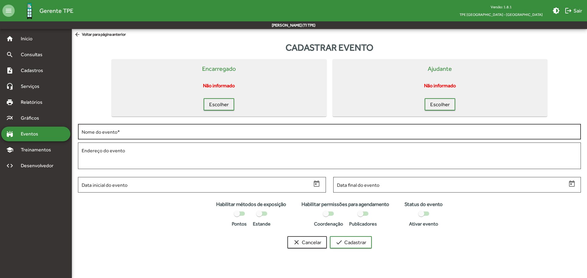
click at [99, 135] on div "Nome do evento *" at bounding box center [330, 131] width 496 height 17
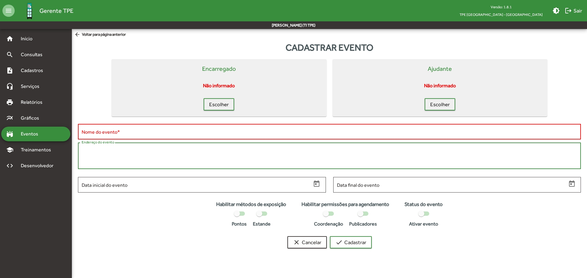
click at [107, 152] on textarea "Endereço do evento" at bounding box center [330, 156] width 496 height 18
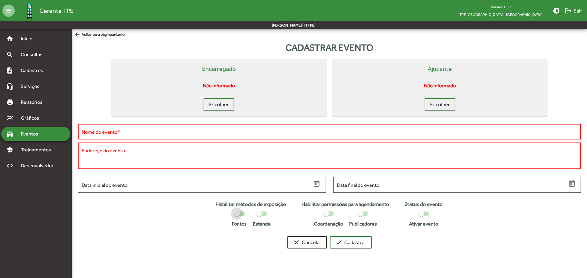
click at [238, 214] on div at bounding box center [237, 214] width 6 height 6
click at [239, 214] on div at bounding box center [242, 214] width 6 height 6
click at [259, 213] on div at bounding box center [259, 214] width 6 height 6
click at [261, 215] on div at bounding box center [264, 214] width 6 height 6
click at [310, 205] on strong "Habilitar permissões para agendamento" at bounding box center [345, 205] width 88 height 8
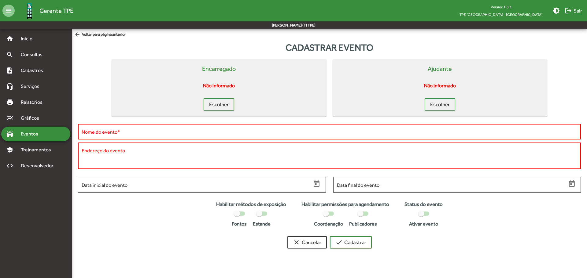
click at [310, 205] on strong "Habilitar permissões para agendamento" at bounding box center [345, 205] width 88 height 8
click at [310, 243] on span "clear Cancelar" at bounding box center [307, 242] width 28 height 11
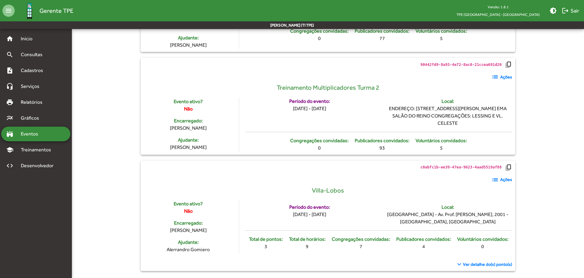
drag, startPoint x: 272, startPoint y: 109, endPoint x: 277, endPoint y: 222, distance: 112.6
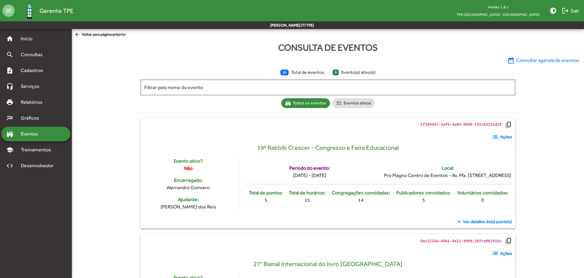
drag, startPoint x: 277, startPoint y: 223, endPoint x: 282, endPoint y: 25, distance: 198.2
click at [571, 8] on span "logout Sair" at bounding box center [570, 10] width 17 height 11
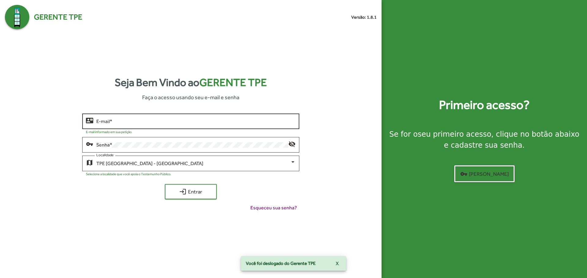
drag, startPoint x: 164, startPoint y: 107, endPoint x: 161, endPoint y: 125, distance: 18.0
click at [161, 116] on div "Seja Bem Vindo ao Gerente TPE Faça o acesso usando seu e-mail e senha contact_m…" at bounding box center [191, 145] width 372 height 233
click at [161, 125] on div "E-mail *" at bounding box center [195, 120] width 199 height 17
type input "**********"
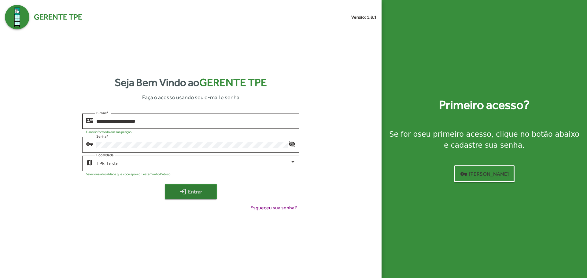
click at [165, 184] on button "login Entrar" at bounding box center [191, 191] width 52 height 15
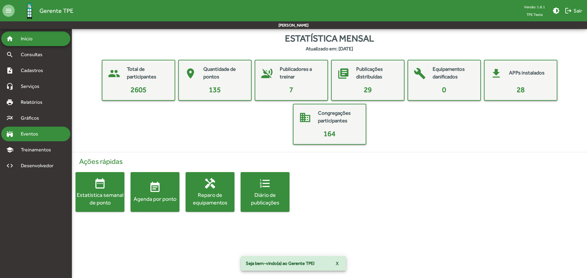
click at [41, 135] on span "Eventos" at bounding box center [31, 134] width 29 height 7
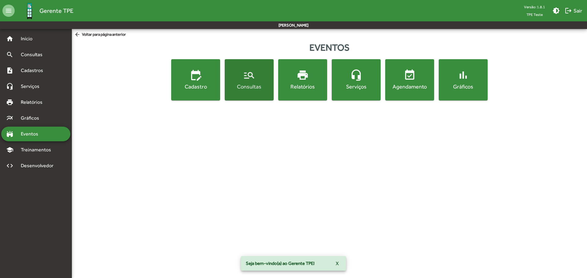
click at [258, 83] on span "manage_search Consultas" at bounding box center [249, 79] width 46 height 21
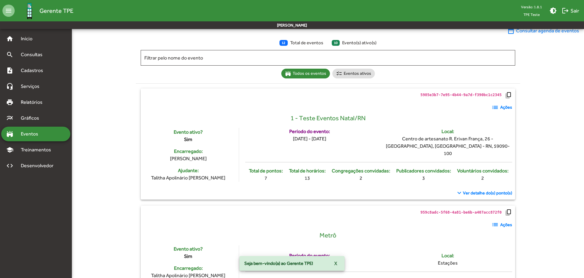
scroll to position [31, 0]
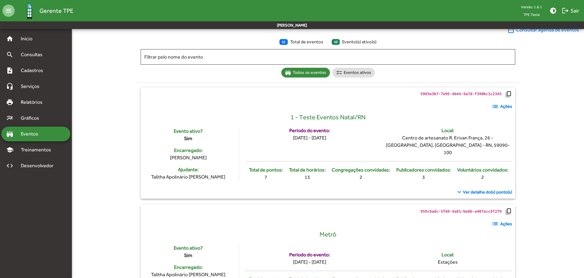
drag, startPoint x: 272, startPoint y: 104, endPoint x: 343, endPoint y: 157, distance: 89.0
click at [343, 157] on mat-card-content "5985e3b7-7e95-4b44-9a7d-f390bc1c2345 copy_all list Ações 1 - Teste Eventos Nata…" at bounding box center [328, 143] width 368 height 105
click at [336, 167] on div "Congregações convidadas:" at bounding box center [361, 170] width 58 height 7
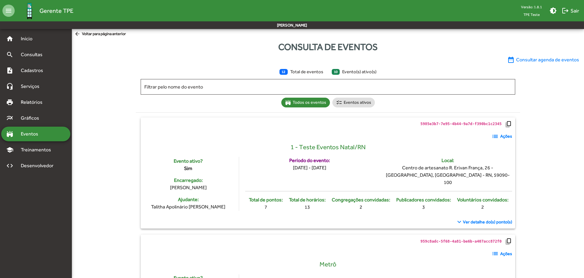
scroll to position [0, 0]
click at [116, 35] on span "arrow_back Voltar para página anterior" at bounding box center [100, 34] width 52 height 7
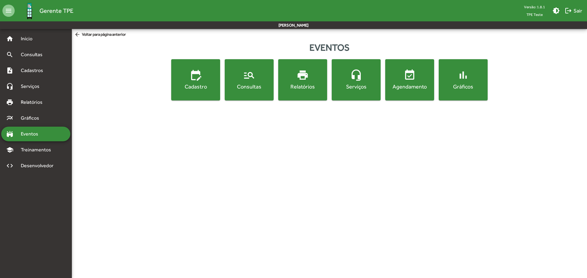
click at [260, 89] on div "Consultas" at bounding box center [249, 87] width 46 height 8
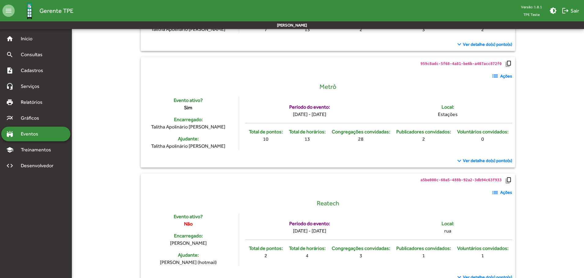
scroll to position [183, 0]
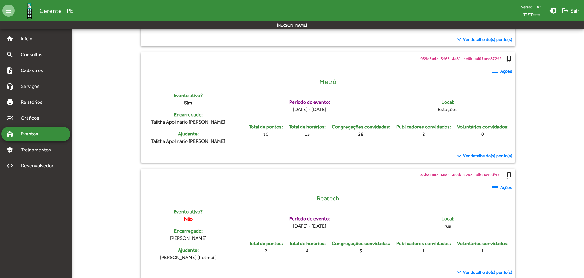
click at [500, 70] on span "list Ações" at bounding box center [501, 71] width 21 height 7
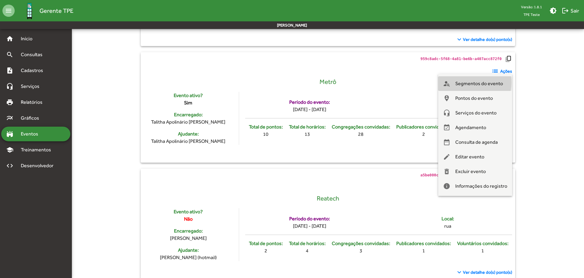
click at [472, 83] on span "Segmentos do evento" at bounding box center [479, 83] width 48 height 15
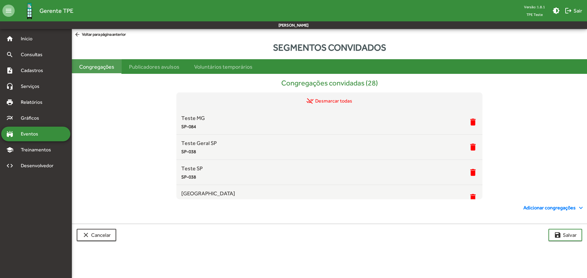
click at [99, 61] on div "Congregações" at bounding box center [97, 66] width 50 height 15
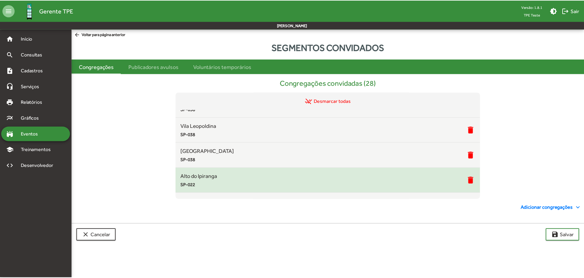
scroll to position [275, 0]
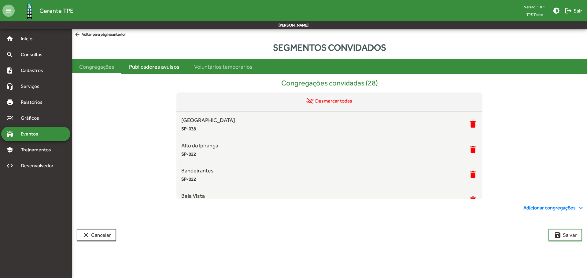
click at [151, 59] on div "Segmentos convidados Congregações Publicadores avulsos Voluntários temporários …" at bounding box center [329, 144] width 515 height 206
click at [156, 67] on div "Publicadores avulsos" at bounding box center [154, 67] width 50 height 8
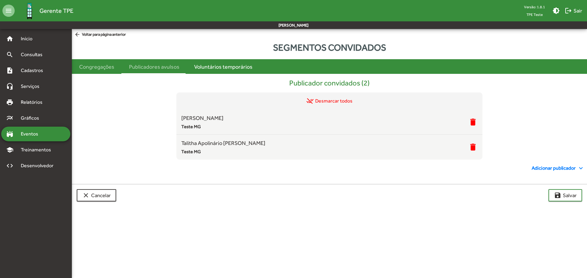
click at [220, 68] on div "Voluntários temporários" at bounding box center [223, 67] width 58 height 8
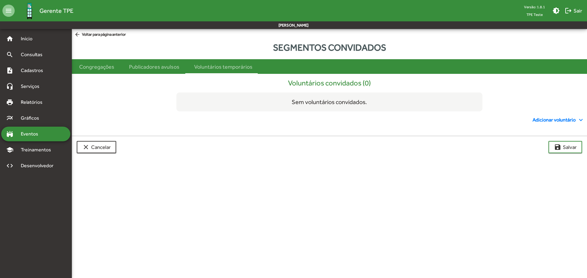
drag, startPoint x: 285, startPoint y: 80, endPoint x: 378, endPoint y: 102, distance: 95.9
click at [378, 102] on div "Voluntários convidados (0) Sem voluntários convidados." at bounding box center [329, 95] width 510 height 33
click at [378, 102] on div "Sem voluntários convidados." at bounding box center [329, 102] width 306 height 19
drag, startPoint x: 370, startPoint y: 105, endPoint x: 282, endPoint y: 81, distance: 91.2
click at [282, 81] on div "Voluntários convidados (0) Sem voluntários convidados." at bounding box center [329, 95] width 510 height 33
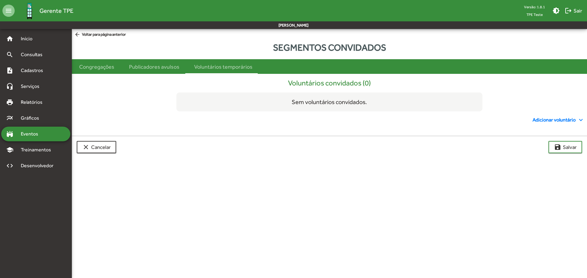
click at [538, 118] on span "Adicionar voluntário expand_more" at bounding box center [559, 119] width 52 height 7
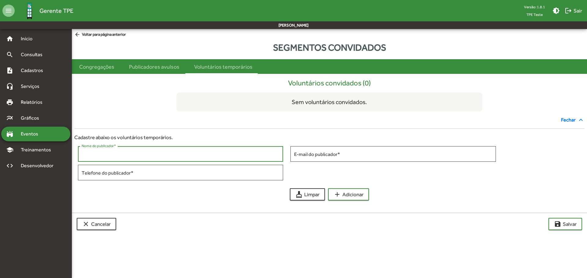
click at [163, 152] on input "Nome do publicador *" at bounding box center [181, 155] width 198 height 6
click at [333, 157] on input "E-mail do publicador *" at bounding box center [393, 155] width 198 height 6
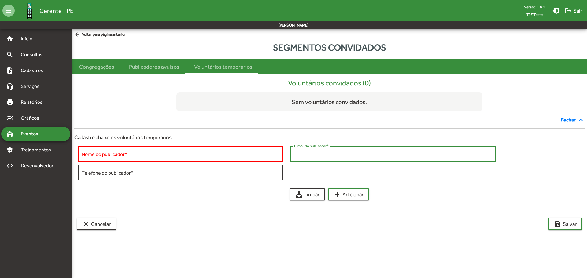
click at [224, 180] on div "Telefone do publicador *" at bounding box center [181, 172] width 198 height 17
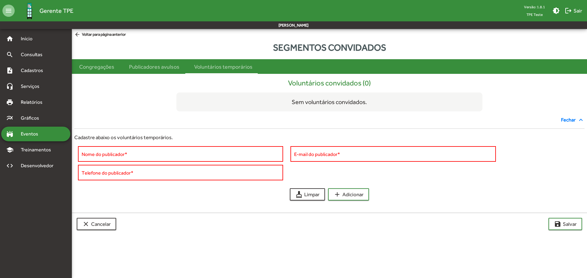
click at [312, 175] on div "Nome do publicador * E-mail do publicador * Telefone do publicador *" at bounding box center [329, 164] width 510 height 37
click at [173, 63] on div "Publicadores avulsos" at bounding box center [154, 67] width 50 height 8
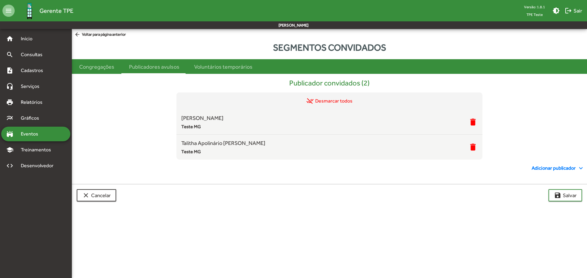
click at [548, 168] on span "Adicionar publicador expand_more" at bounding box center [558, 168] width 53 height 7
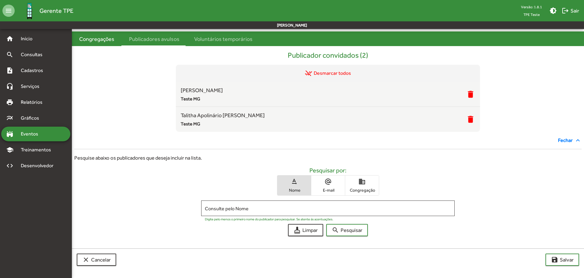
click at [94, 39] on div "Congregações" at bounding box center [96, 39] width 35 height 8
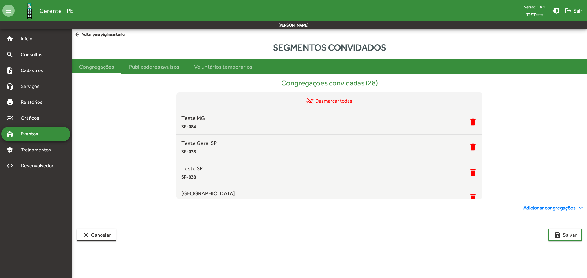
click at [540, 211] on span "Adicionar congregações expand_more" at bounding box center [553, 208] width 61 height 7
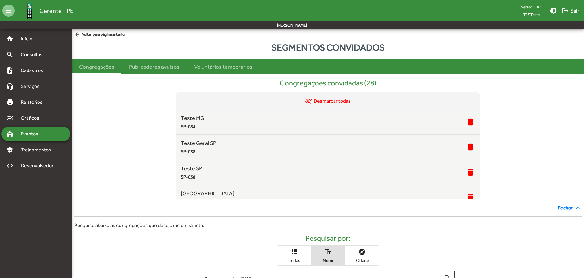
click at [106, 32] on span "arrow_back Voltar para página anterior" at bounding box center [100, 34] width 52 height 7
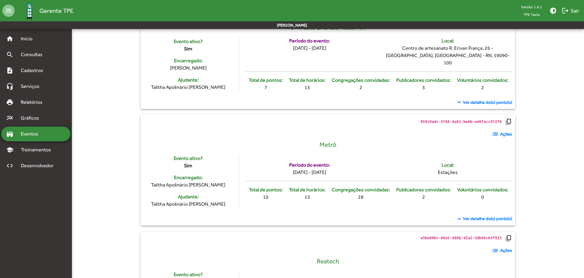
scroll to position [122, 0]
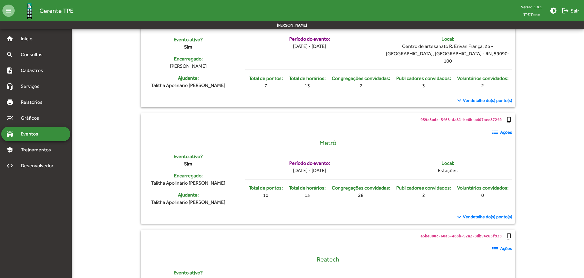
click at [500, 129] on span "list Ações" at bounding box center [501, 132] width 21 height 7
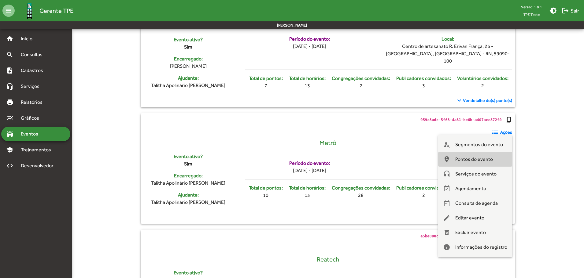
click at [477, 162] on span "Pontos do evento" at bounding box center [474, 159] width 38 height 15
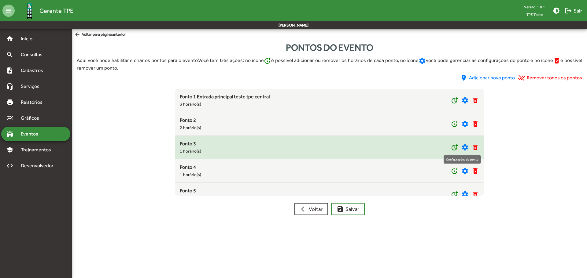
click at [462, 151] on mat-icon "settings" at bounding box center [464, 147] width 7 height 7
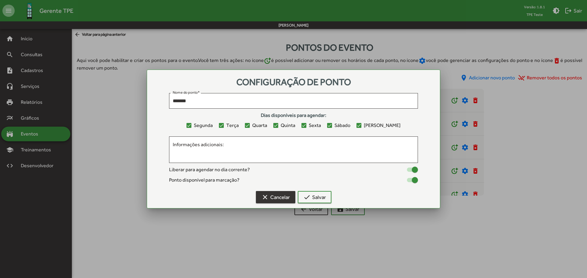
click at [263, 199] on mat-icon "clear" at bounding box center [264, 197] width 7 height 7
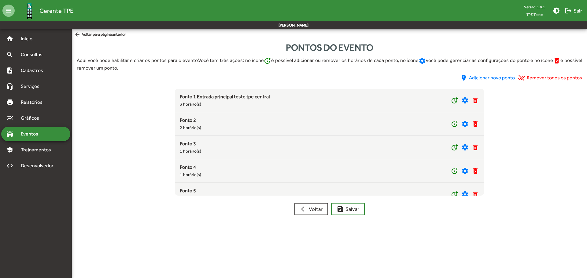
click at [122, 35] on span "arrow_back Voltar para página anterior" at bounding box center [100, 34] width 52 height 7
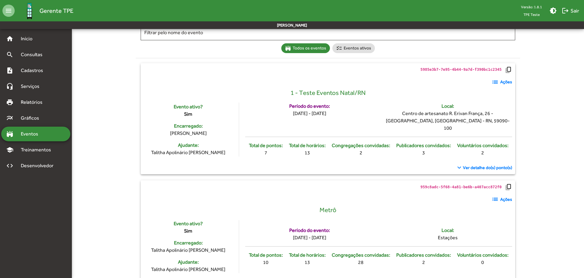
scroll to position [61, 0]
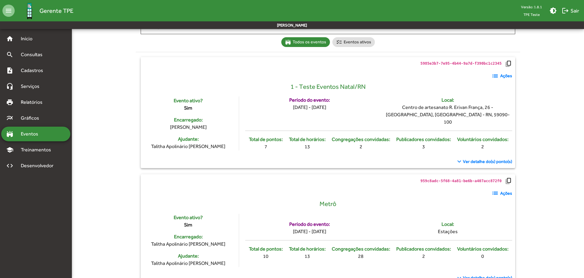
click at [500, 190] on strong "Ações" at bounding box center [506, 193] width 12 height 6
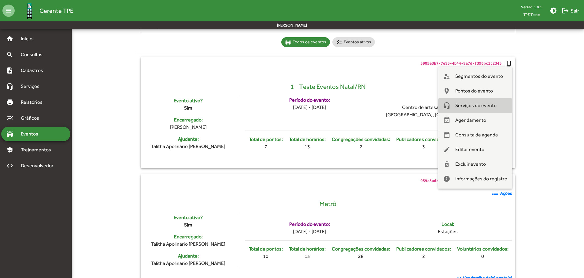
click at [476, 105] on span "Serviços do evento" at bounding box center [475, 105] width 41 height 15
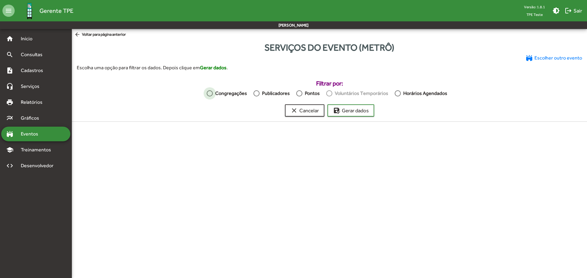
click at [228, 96] on div "Congregações" at bounding box center [230, 93] width 34 height 7
click at [348, 113] on span "save_as Gerar dados" at bounding box center [351, 110] width 36 height 11
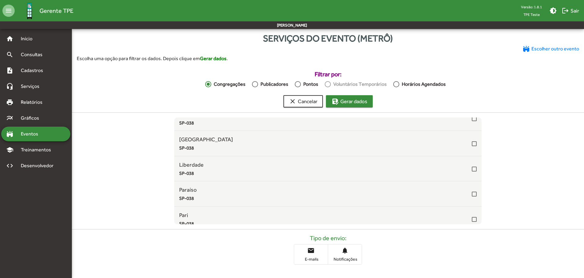
scroll to position [153, 0]
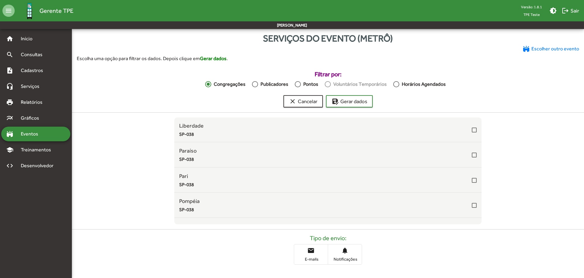
click at [308, 256] on span "email E-mails" at bounding box center [311, 255] width 34 height 20
drag, startPoint x: 342, startPoint y: 258, endPoint x: 327, endPoint y: 259, distance: 14.7
click at [340, 258] on span "Notificações" at bounding box center [345, 260] width 31 height 6
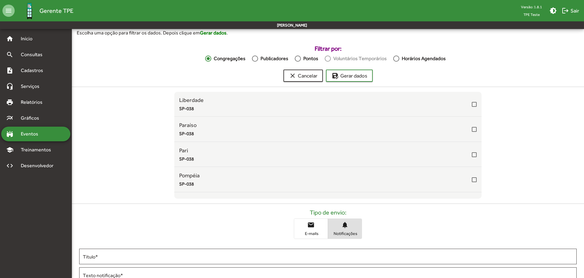
scroll to position [22, 0]
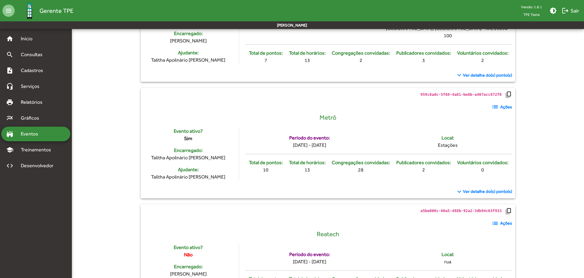
scroll to position [153, 0]
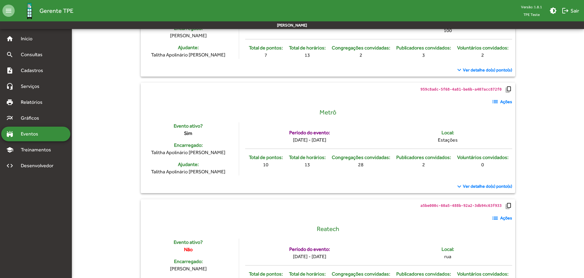
click at [503, 102] on strong "Ações" at bounding box center [506, 102] width 12 height 6
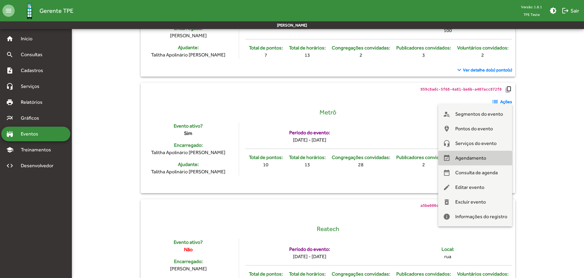
click at [479, 162] on span "Agendamento" at bounding box center [470, 158] width 31 height 15
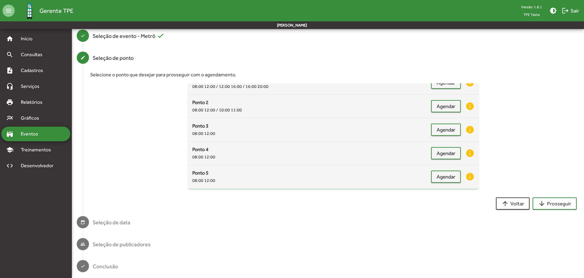
scroll to position [92, 0]
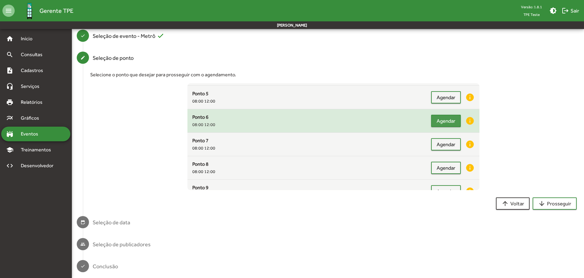
click at [437, 118] on span "Agendar" at bounding box center [446, 121] width 19 height 11
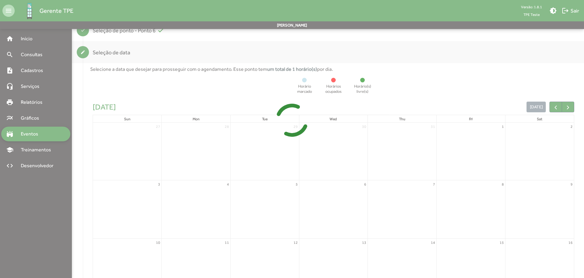
scroll to position [120, 0]
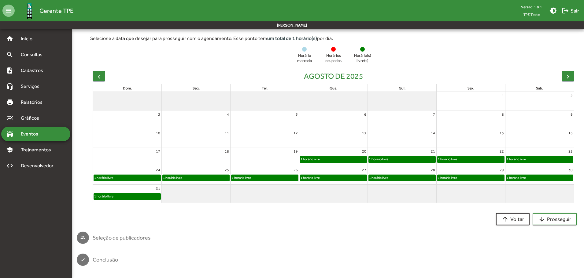
click at [399, 159] on div "1 horário livre" at bounding box center [402, 160] width 67 height 6
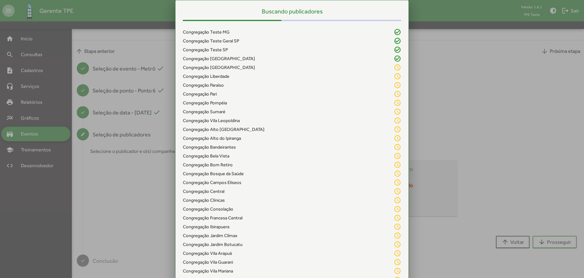
scroll to position [29, 0]
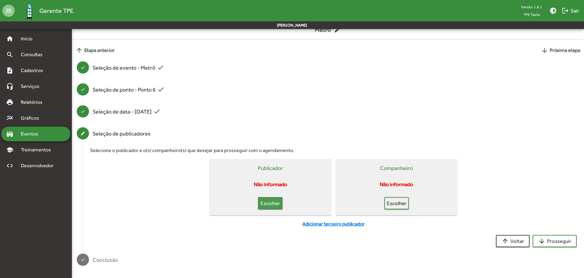
click at [272, 203] on span "Escolher" at bounding box center [270, 203] width 13 height 11
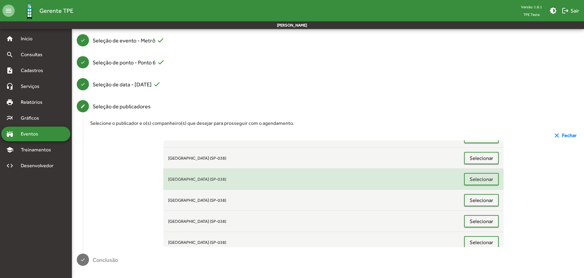
scroll to position [92, 0]
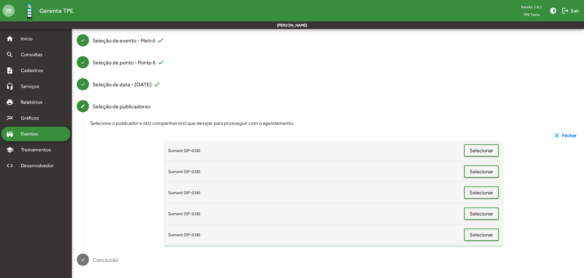
drag, startPoint x: 296, startPoint y: 187, endPoint x: 301, endPoint y: 224, distance: 37.6
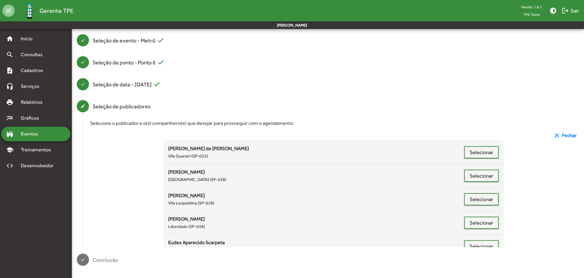
scroll to position [7933, 0]
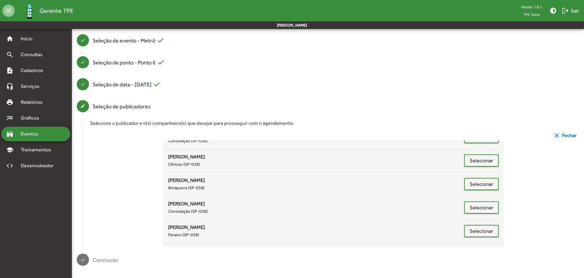
drag, startPoint x: 348, startPoint y: 194, endPoint x: 311, endPoint y: 275, distance: 89.5
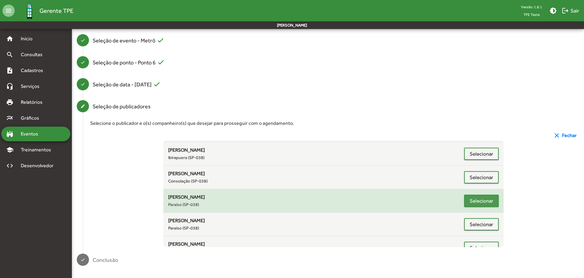
click at [479, 200] on span "Selecionar" at bounding box center [482, 201] width 24 height 11
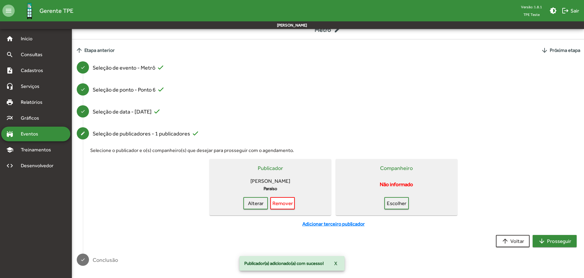
click at [558, 240] on span "arrow_downward Prosseguir" at bounding box center [554, 241] width 33 height 11
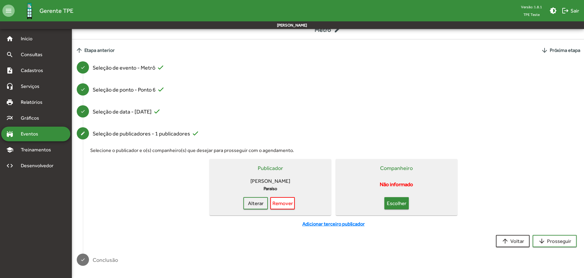
click at [403, 204] on span "Escolher" at bounding box center [396, 203] width 13 height 11
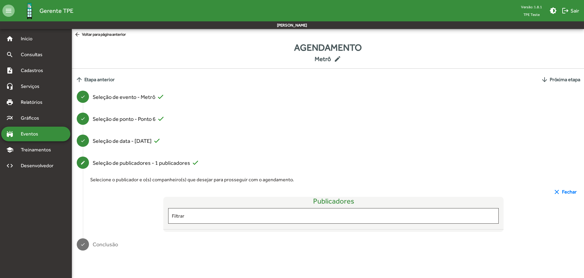
scroll to position [0, 0]
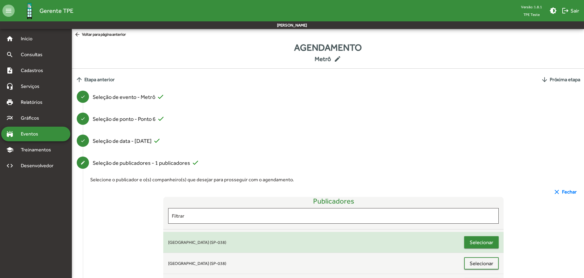
click at [470, 237] on span "Selecionar" at bounding box center [482, 242] width 24 height 11
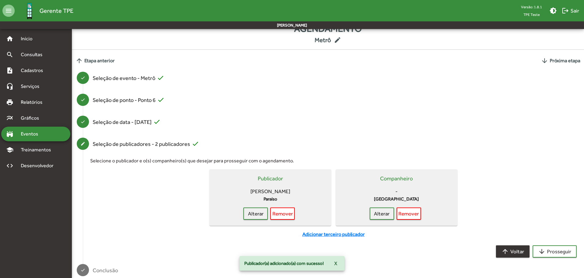
scroll to position [29, 0]
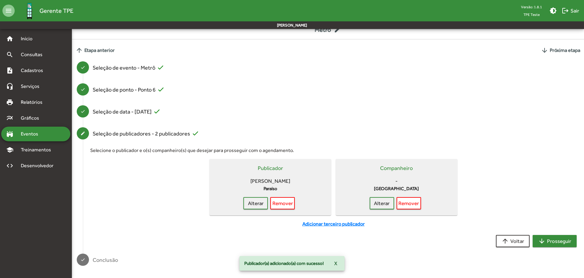
click at [545, 242] on mat-icon "arrow_downward" at bounding box center [541, 241] width 7 height 7
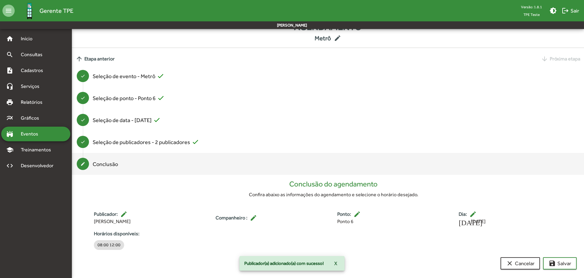
scroll to position [21, 0]
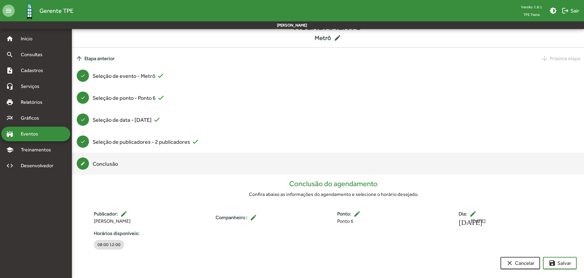
click at [48, 133] on div "stadium Eventos" at bounding box center [35, 134] width 69 height 15
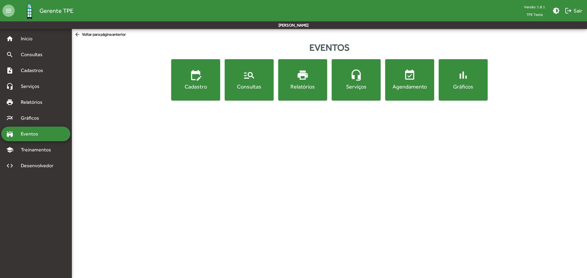
click at [304, 87] on div "Relatórios" at bounding box center [302, 87] width 46 height 8
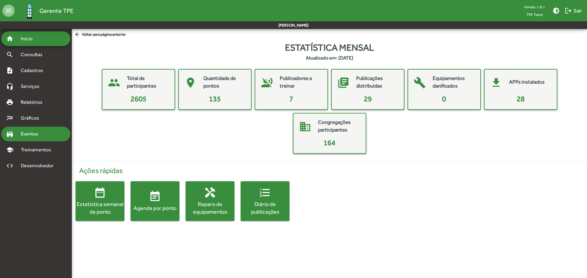
click at [44, 135] on span "Eventos" at bounding box center [31, 134] width 29 height 7
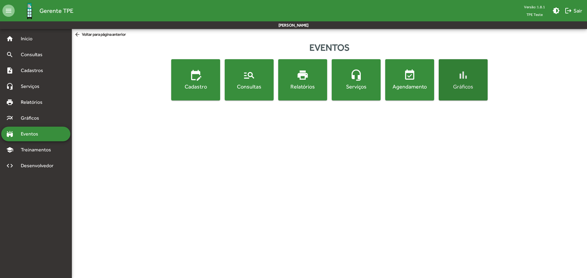
click at [470, 78] on span "bar_chart Gráficos" at bounding box center [463, 79] width 46 height 21
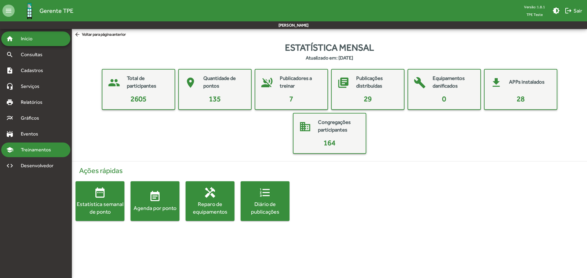
click at [57, 150] on span "Treinamentos" at bounding box center [37, 149] width 41 height 7
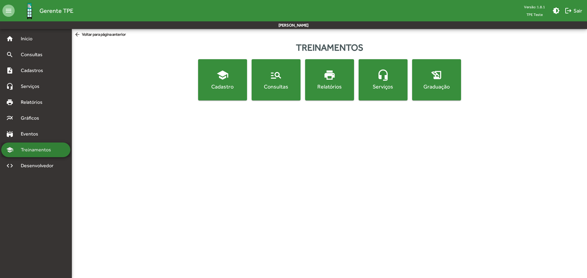
click at [50, 150] on span "Treinamentos" at bounding box center [37, 149] width 41 height 7
click at [48, 148] on span "Treinamentos" at bounding box center [37, 149] width 41 height 7
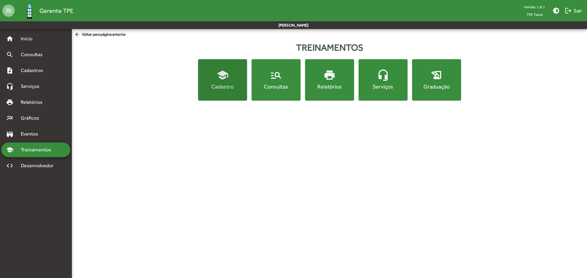
click at [220, 83] on span "school Cadastro" at bounding box center [222, 79] width 46 height 21
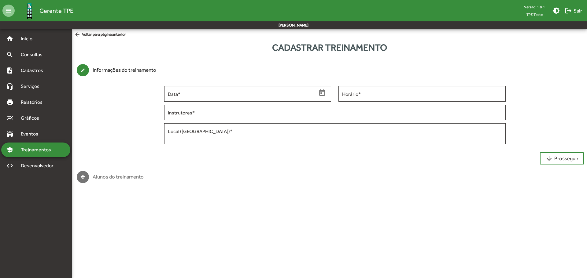
click at [116, 37] on span "arrow_back Voltar para página anterior" at bounding box center [100, 34] width 52 height 7
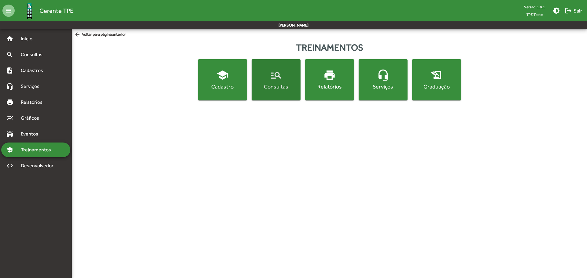
click at [293, 78] on span "manage_search Consultas" at bounding box center [276, 79] width 46 height 21
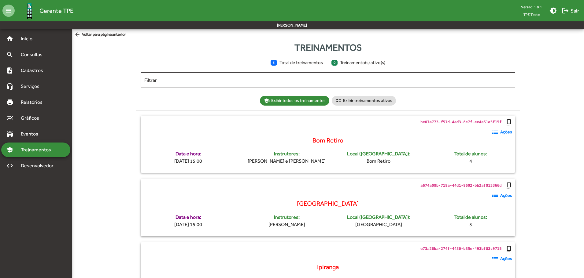
click at [506, 134] on strong "Ações" at bounding box center [506, 132] width 12 height 6
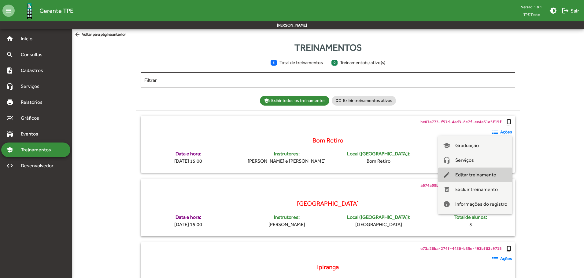
click at [476, 173] on span "Editar treinamento" at bounding box center [475, 175] width 41 height 15
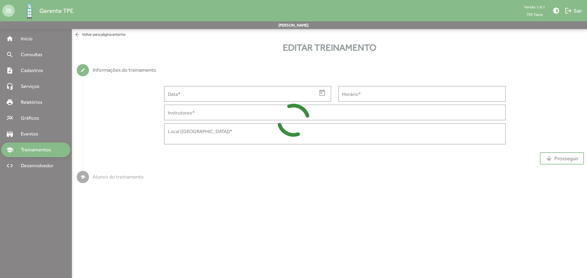
type input "**********"
type input "*****"
type input "**********"
type textarea "**********"
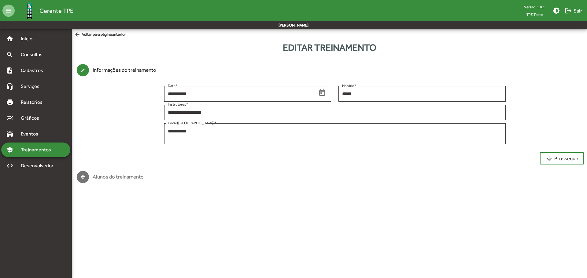
click at [157, 183] on mat-step-header "school Alunos do treinamento" at bounding box center [329, 177] width 515 height 22
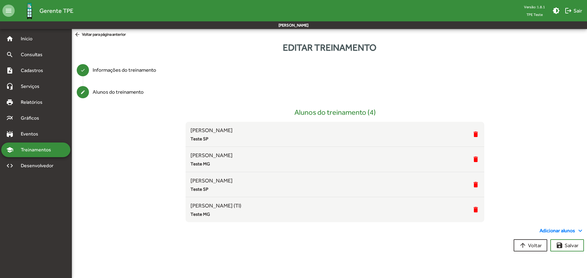
drag, startPoint x: 298, startPoint y: 143, endPoint x: 299, endPoint y: 230, distance: 86.8
click at [117, 127] on div "Alunos do treinamento (4) [PERSON_NAME] Teste SP delete [PERSON_NAME] Teste MG …" at bounding box center [335, 165] width 498 height 114
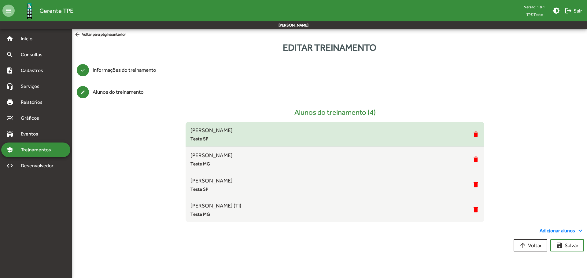
drag, startPoint x: 201, startPoint y: 129, endPoint x: 228, endPoint y: 139, distance: 29.8
click at [230, 132] on span "[PERSON_NAME]" at bounding box center [331, 130] width 282 height 8
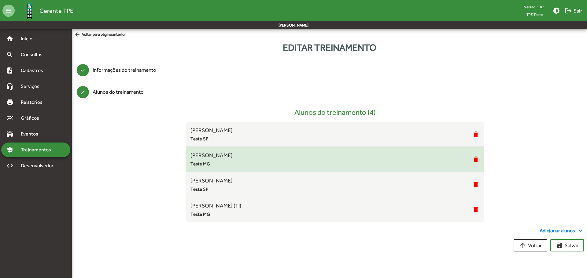
drag, startPoint x: 205, startPoint y: 153, endPoint x: 226, endPoint y: 158, distance: 21.8
click at [226, 158] on span "[PERSON_NAME]" at bounding box center [331, 155] width 282 height 8
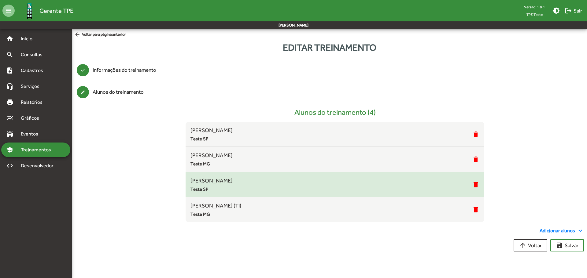
drag, startPoint x: 210, startPoint y: 180, endPoint x: 229, endPoint y: 185, distance: 19.7
click at [229, 185] on div "[PERSON_NAME] Teste SP" at bounding box center [331, 185] width 282 height 17
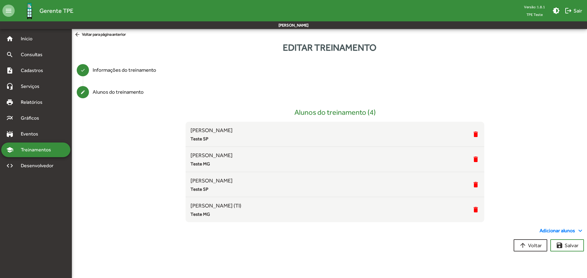
drag, startPoint x: 205, startPoint y: 206, endPoint x: 415, endPoint y: 249, distance: 214.8
click at [221, 208] on span "[PERSON_NAME] (TI)" at bounding box center [331, 206] width 282 height 8
click at [522, 243] on mat-icon "arrow_upward" at bounding box center [522, 245] width 7 height 7
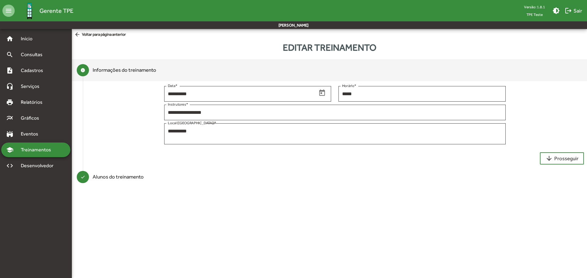
click at [105, 38] on span "arrow_back Voltar para página anterior" at bounding box center [100, 34] width 52 height 7
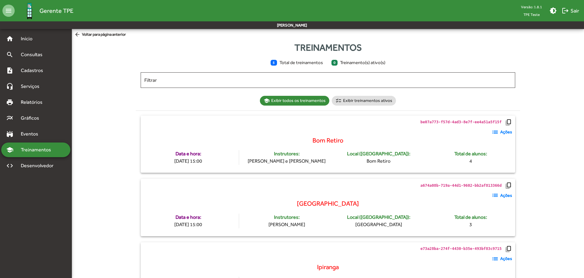
click at [492, 134] on mat-icon "list" at bounding box center [494, 132] width 7 height 7
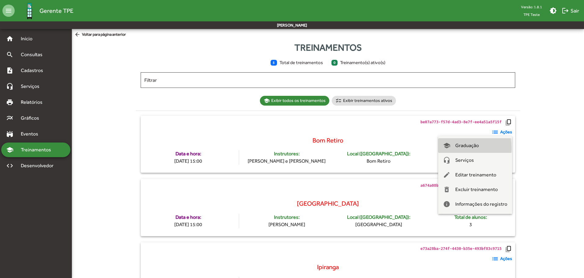
click at [461, 148] on span "Graduação" at bounding box center [467, 145] width 24 height 15
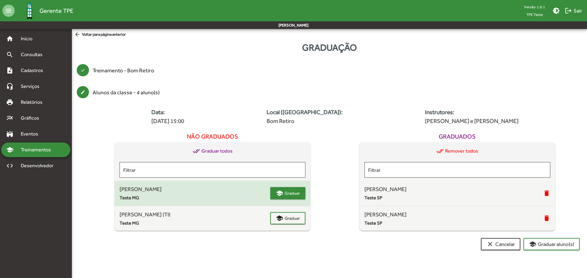
click at [283, 193] on mat-icon "school" at bounding box center [279, 193] width 7 height 7
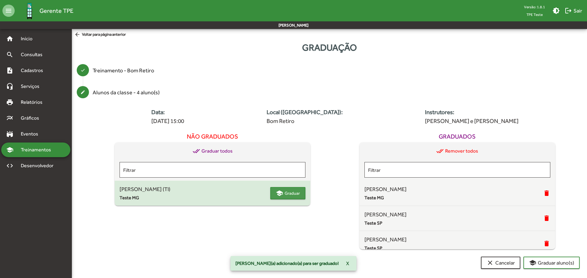
click at [286, 196] on span "Graduar" at bounding box center [292, 193] width 15 height 11
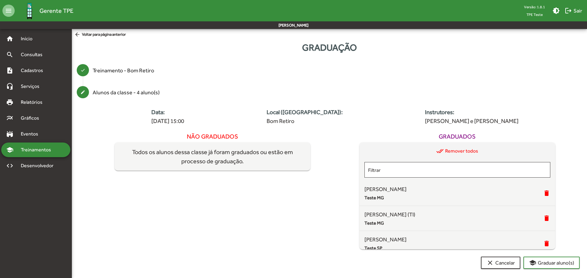
click at [99, 35] on span "arrow_back Voltar para página anterior" at bounding box center [100, 34] width 52 height 7
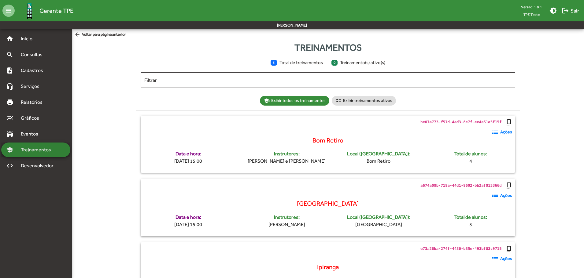
click at [57, 150] on span "Treinamentos" at bounding box center [37, 149] width 41 height 7
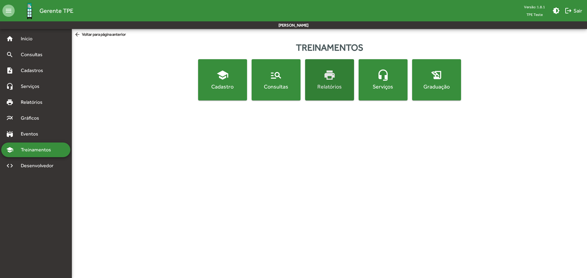
click at [332, 83] on span "print Relatórios" at bounding box center [329, 79] width 46 height 21
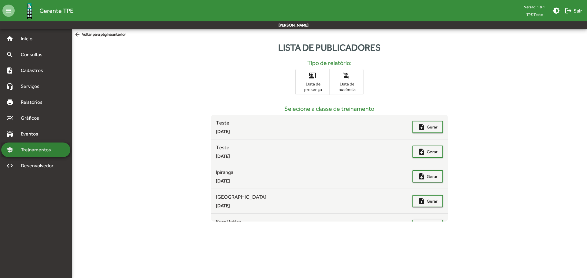
click at [57, 151] on span "Treinamentos" at bounding box center [37, 149] width 41 height 7
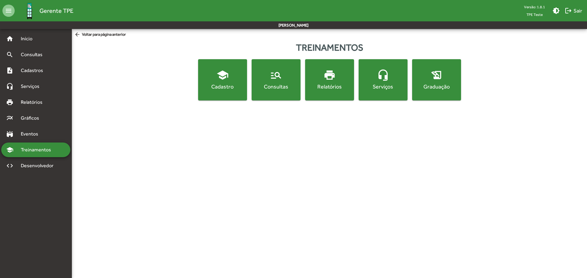
click at [348, 86] on div "Relatórios" at bounding box center [329, 87] width 46 height 8
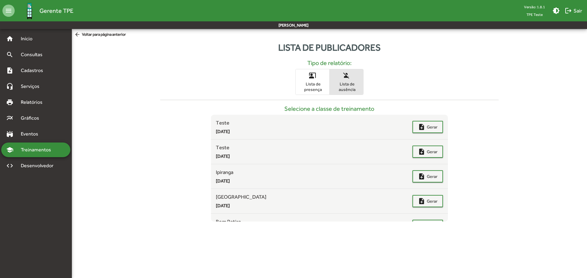
click at [344, 86] on span "Lista de ausência" at bounding box center [346, 86] width 31 height 11
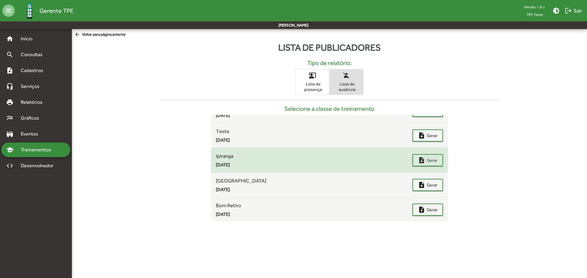
scroll to position [17, 0]
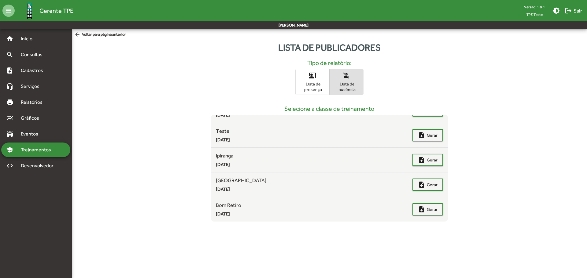
click at [316, 75] on span "co_present Lista de presença" at bounding box center [313, 81] width 34 height 25
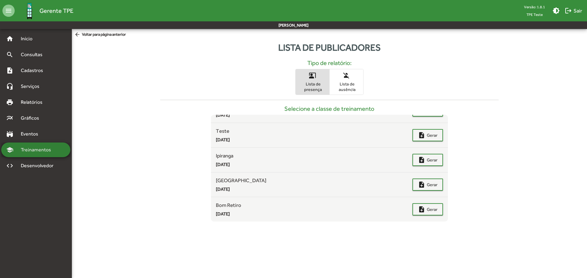
click at [36, 152] on span "Treinamentos" at bounding box center [37, 149] width 41 height 7
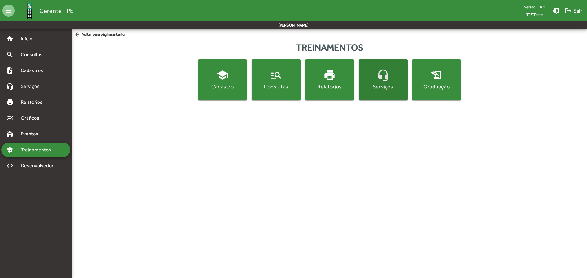
click at [389, 63] on button "headset_mic Serviços" at bounding box center [383, 79] width 49 height 41
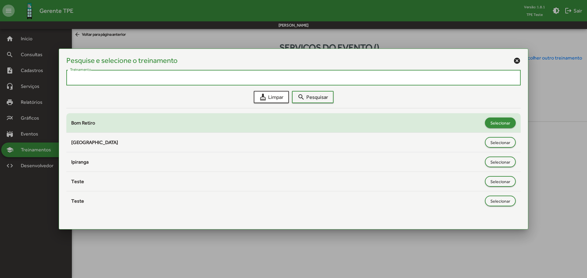
click at [503, 125] on span "Selecionar" at bounding box center [500, 123] width 20 height 11
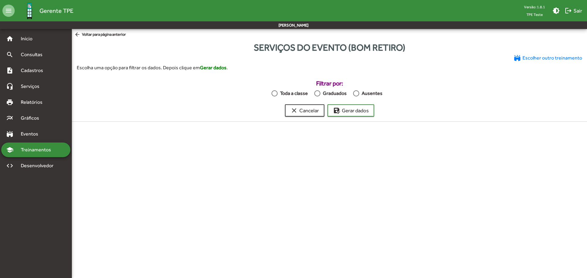
click at [111, 40] on div "Serviços do evento (Bom Retiro) stadium Escolher outro treinamento Escolha uma …" at bounding box center [329, 85] width 515 height 94
click at [109, 37] on span "arrow_back Voltar para página anterior" at bounding box center [100, 34] width 52 height 7
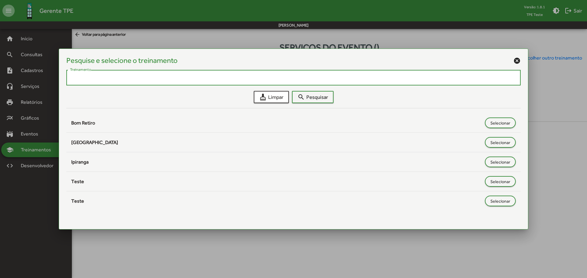
click at [518, 61] on mat-dialog-container "Pesquise e selecione o treinamento cancel Treinamento cleaning_services Limpar …" at bounding box center [294, 139] width 470 height 181
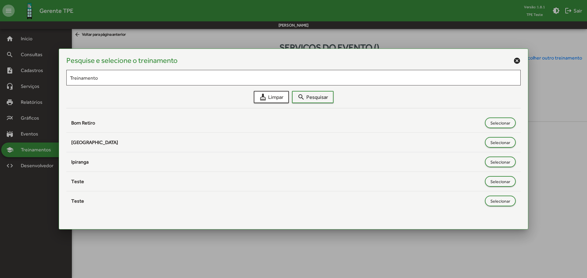
click at [518, 61] on mat-icon "cancel" at bounding box center [516, 60] width 7 height 7
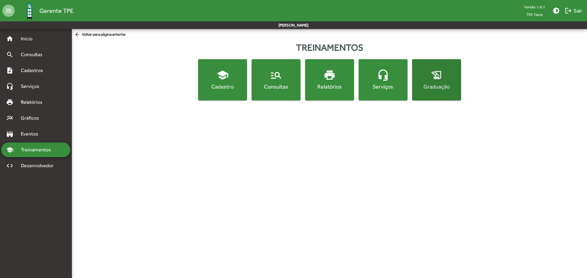
click at [443, 82] on span "history_edu Graduação" at bounding box center [436, 79] width 46 height 21
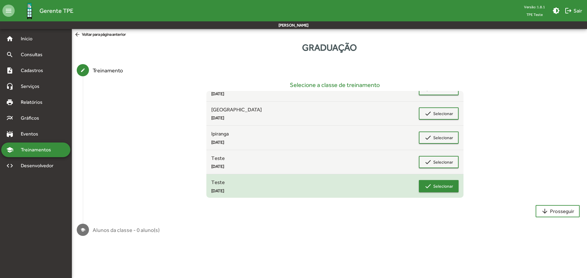
scroll to position [14, 0]
click at [429, 186] on mat-icon "check" at bounding box center [427, 185] width 7 height 7
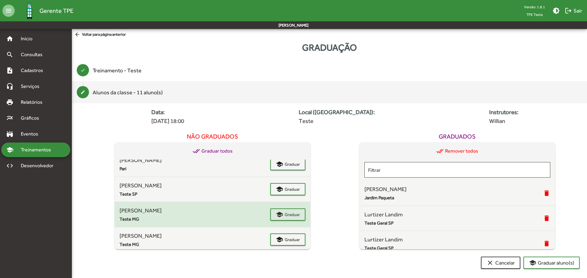
scroll to position [133, 0]
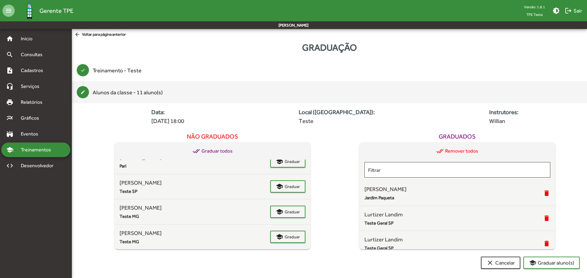
click at [221, 153] on span "done_all Graduar todos" at bounding box center [213, 151] width 40 height 7
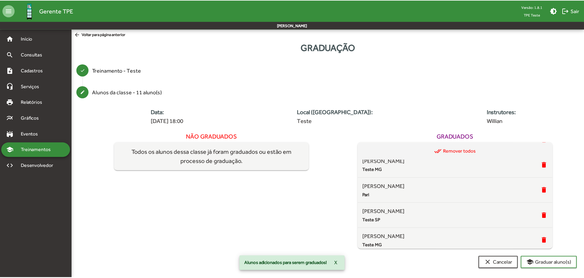
scroll to position [183, 0]
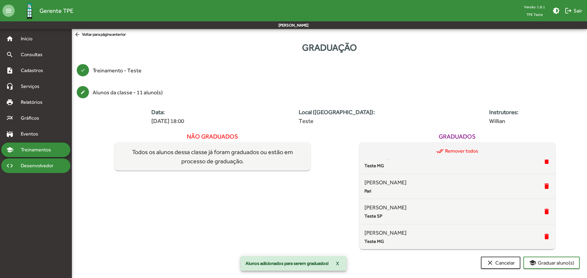
click at [45, 167] on span "Desenvolvedor" at bounding box center [38, 165] width 43 height 7
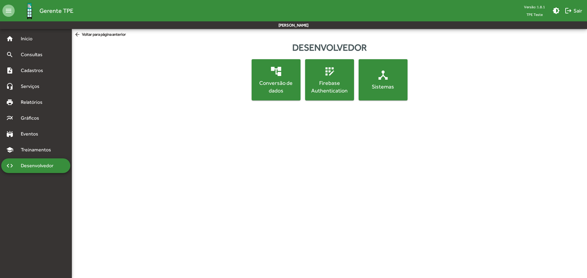
click at [385, 86] on div "Sistemas" at bounding box center [383, 87] width 46 height 8
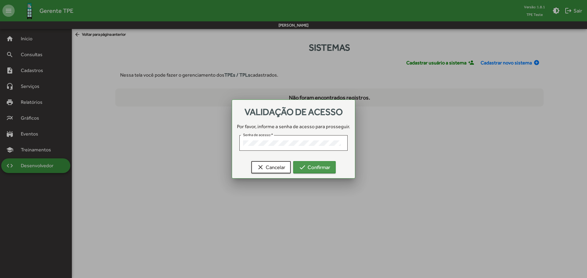
click at [314, 166] on span "check Confirmar" at bounding box center [314, 167] width 31 height 11
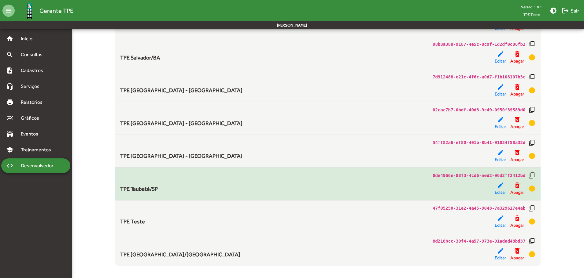
scroll to position [405, 0]
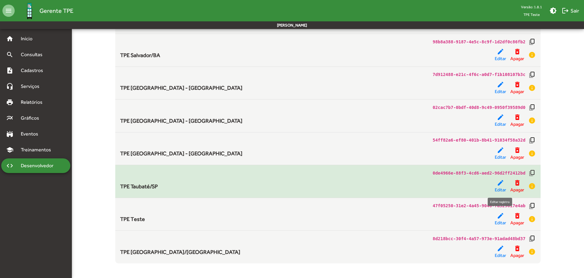
click at [498, 186] on mat-icon "edit" at bounding box center [500, 182] width 7 height 7
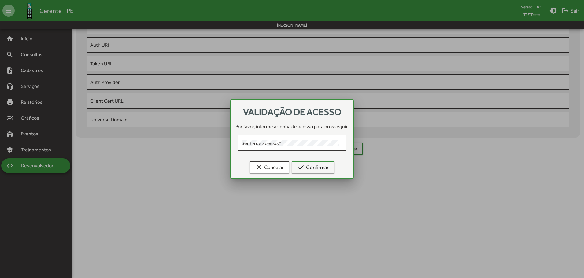
type input "**********"
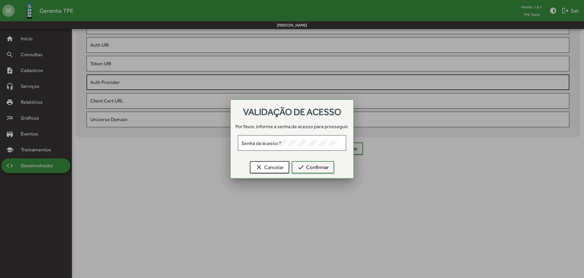
type input "**********"
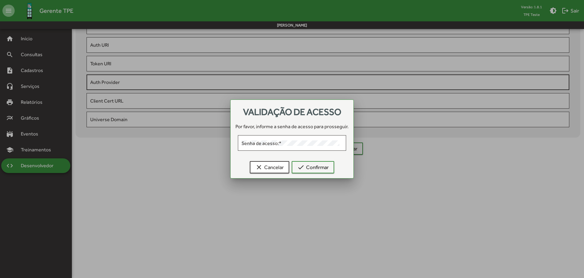
type input "**********"
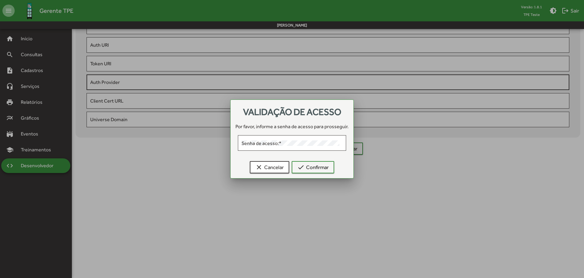
type input "**********"
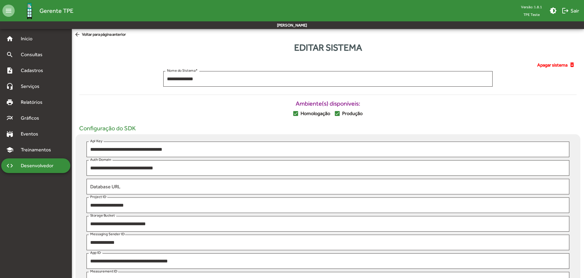
drag, startPoint x: 96, startPoint y: 126, endPoint x: 135, endPoint y: 133, distance: 40.3
click at [135, 133] on div "**********" at bounding box center [327, 212] width 497 height 174
click at [180, 139] on div "**********" at bounding box center [328, 217] width 505 height 164
click at [310, 116] on span "Homologação" at bounding box center [316, 113] width 30 height 7
click at [348, 115] on span "Produção" at bounding box center [352, 113] width 20 height 7
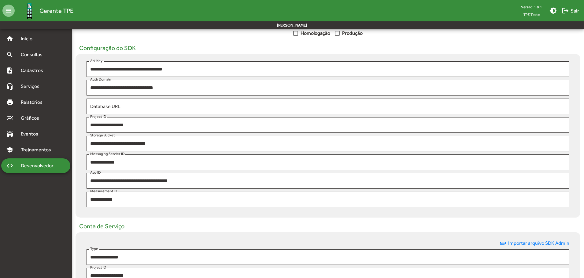
scroll to position [31, 0]
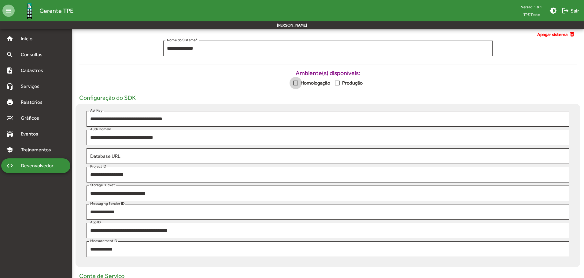
click at [319, 86] on span "Homologação" at bounding box center [316, 82] width 30 height 7
click at [360, 86] on span "Produção" at bounding box center [352, 82] width 20 height 7
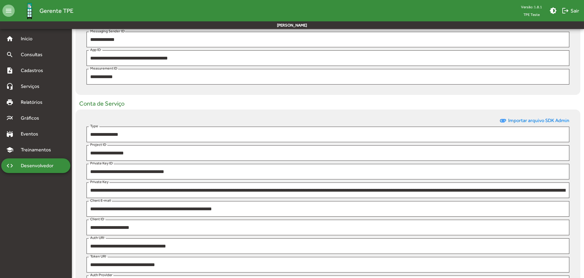
scroll to position [214, 0]
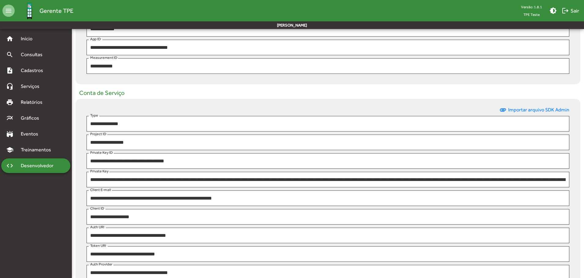
click at [50, 163] on span "Desenvolvedor" at bounding box center [38, 165] width 43 height 7
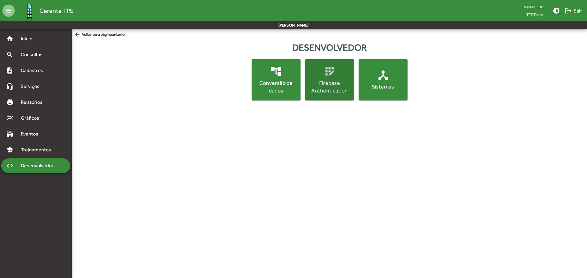
click at [337, 87] on div "Firebase Authentication" at bounding box center [329, 86] width 46 height 15
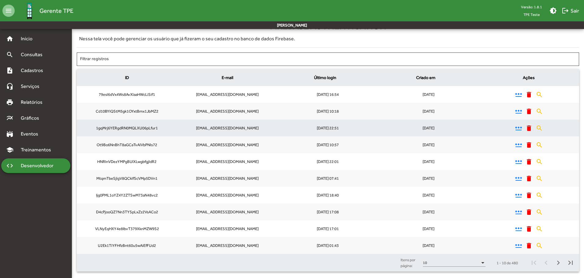
scroll to position [23, 0]
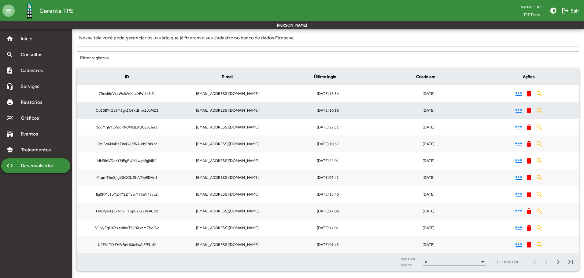
drag, startPoint x: 323, startPoint y: 101, endPoint x: 339, endPoint y: 105, distance: 16.5
click at [342, 104] on mat-table "ID E-mail Último login Criado em Ações 79esl6dVx4Ws8AvXlaaHWcLiSif1 [EMAIL_ADDR…" at bounding box center [328, 160] width 502 height 185
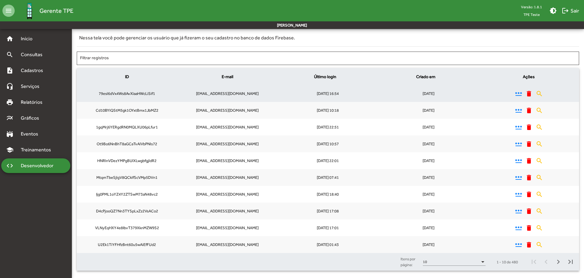
drag, startPoint x: 201, startPoint y: 94, endPoint x: 233, endPoint y: 101, distance: 32.7
click at [232, 99] on mat-cell "[EMAIL_ADDRESS][DOMAIN_NAME]" at bounding box center [227, 93] width 101 height 17
drag, startPoint x: 417, startPoint y: 91, endPoint x: 450, endPoint y: 98, distance: 33.9
click at [450, 98] on mat-cell "[DATE]" at bounding box center [428, 93] width 101 height 17
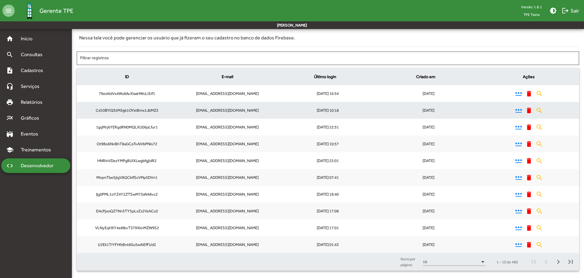
click at [388, 116] on mat-cell "[DATE]" at bounding box center [428, 110] width 101 height 17
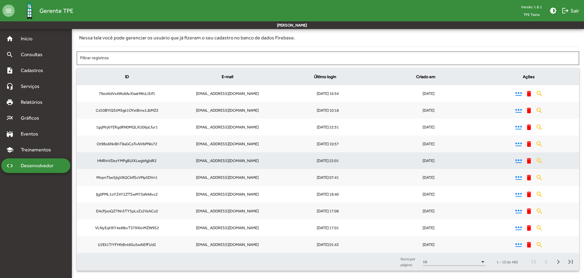
drag, startPoint x: 206, startPoint y: 112, endPoint x: 282, endPoint y: 156, distance: 88.3
click at [277, 203] on mat-table "ID E-mail Último login Criado em Ações 79esl6dVx4Ws8AvXlaaHWcLiSif1 [EMAIL_ADDR…" at bounding box center [328, 160] width 502 height 185
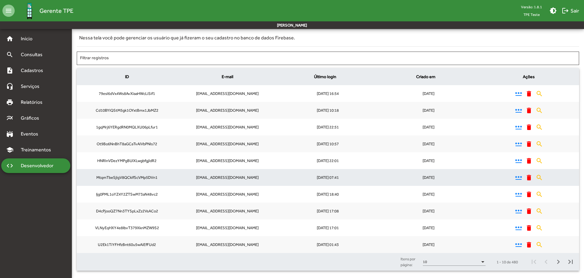
click at [331, 181] on mat-cell "[DATE] 07:41" at bounding box center [328, 177] width 101 height 17
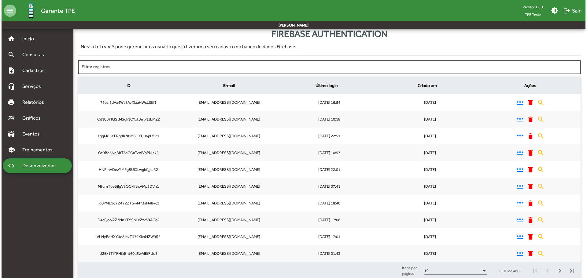
scroll to position [0, 0]
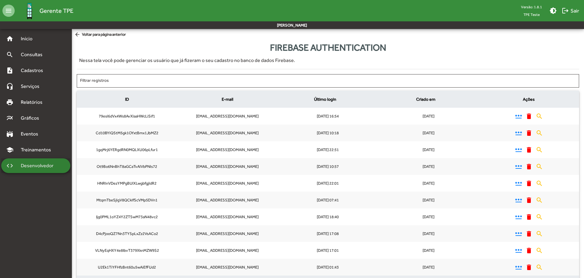
click at [55, 167] on span "Desenvolvedor" at bounding box center [38, 165] width 43 height 7
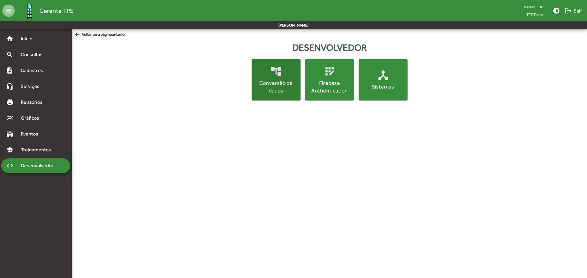
click at [289, 73] on span "account_tree Conversão de dados" at bounding box center [276, 79] width 46 height 29
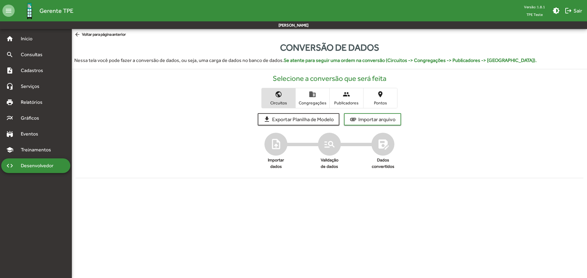
click at [271, 98] on span "public Circuitos" at bounding box center [279, 98] width 34 height 20
click at [317, 100] on span "domain Congregações" at bounding box center [313, 98] width 34 height 20
click at [348, 102] on span "Publicadores" at bounding box center [346, 103] width 31 height 6
click at [389, 104] on span "Pontos" at bounding box center [380, 103] width 31 height 6
click at [286, 97] on span "public Circuitos" at bounding box center [279, 98] width 34 height 20
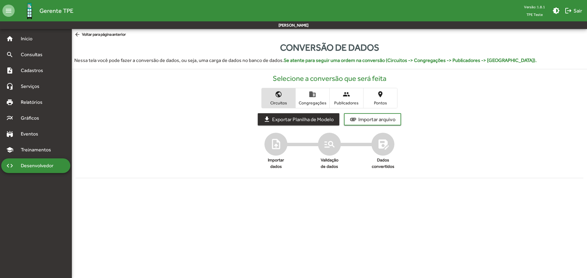
click at [315, 122] on span "Exportar Planilha de Modelo" at bounding box center [303, 119] width 62 height 11
drag, startPoint x: 407, startPoint y: 61, endPoint x: 487, endPoint y: 67, distance: 81.0
click at [487, 67] on div "Conversão de dados Nessa tela você pode fazer a conversão de dados, ou seja, um…" at bounding box center [329, 113] width 515 height 145
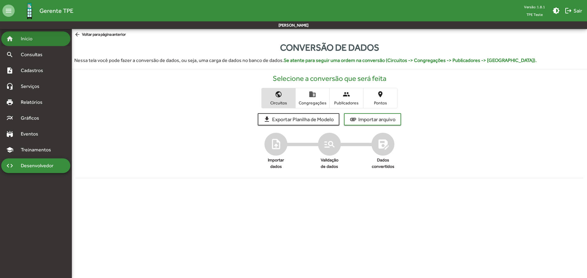
click at [43, 39] on div "home Início" at bounding box center [35, 38] width 69 height 15
